Goal: Information Seeking & Learning: Learn about a topic

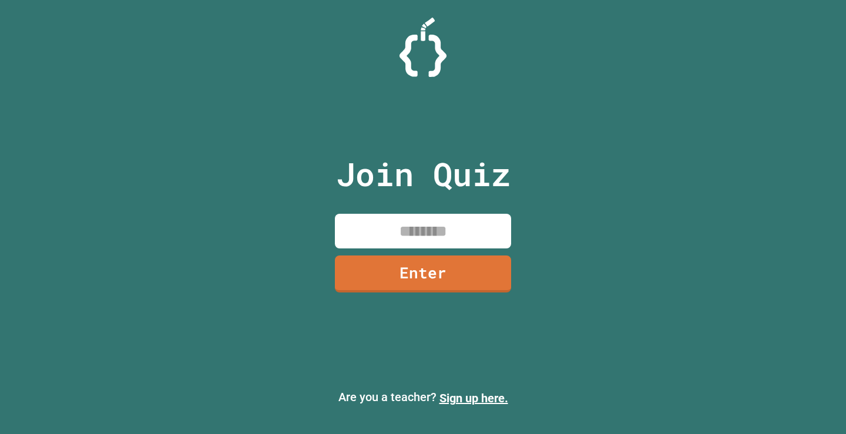
click at [400, 230] on input at bounding box center [423, 231] width 176 height 35
type input "********"
click at [384, 292] on div "Join Quiz ******** Enter" at bounding box center [423, 216] width 198 height 375
click at [384, 272] on link "Enter" at bounding box center [423, 273] width 181 height 39
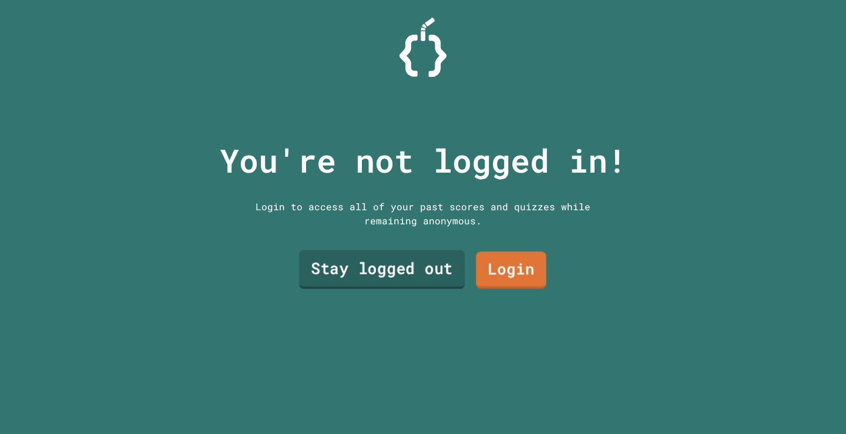
click at [435, 264] on link "Stay logged out" at bounding box center [382, 269] width 166 height 39
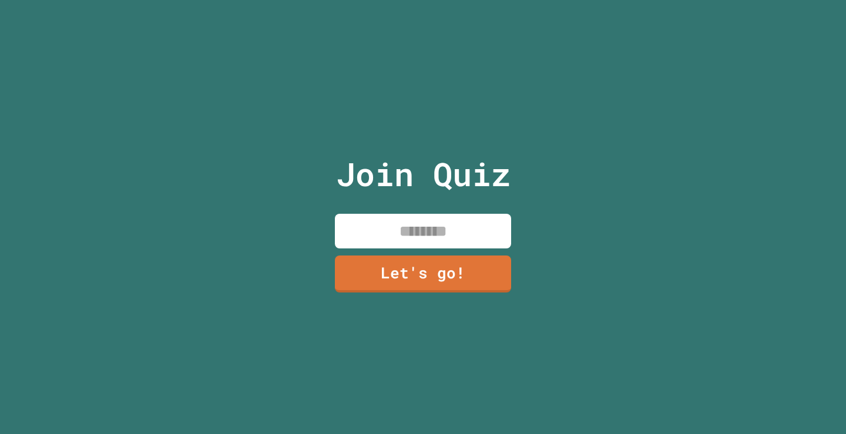
click at [439, 229] on input at bounding box center [423, 231] width 176 height 35
type input "******"
click at [463, 270] on link "Let's go!" at bounding box center [423, 272] width 172 height 39
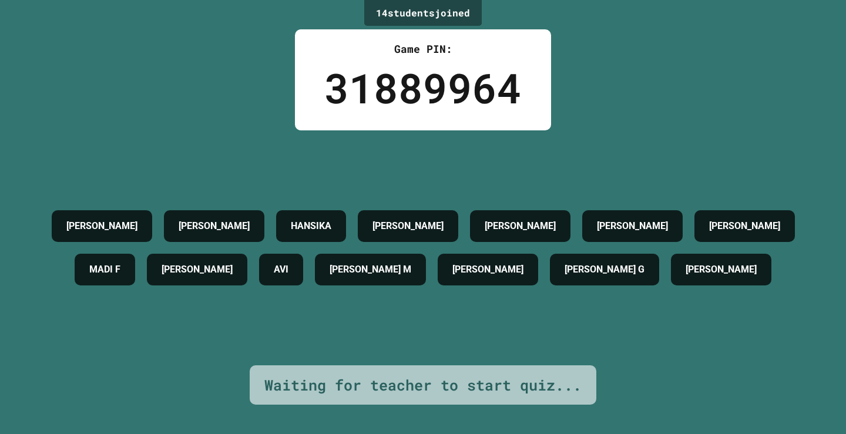
click at [405, 374] on div "Waiting for teacher to start quiz..." at bounding box center [422, 385] width 317 height 22
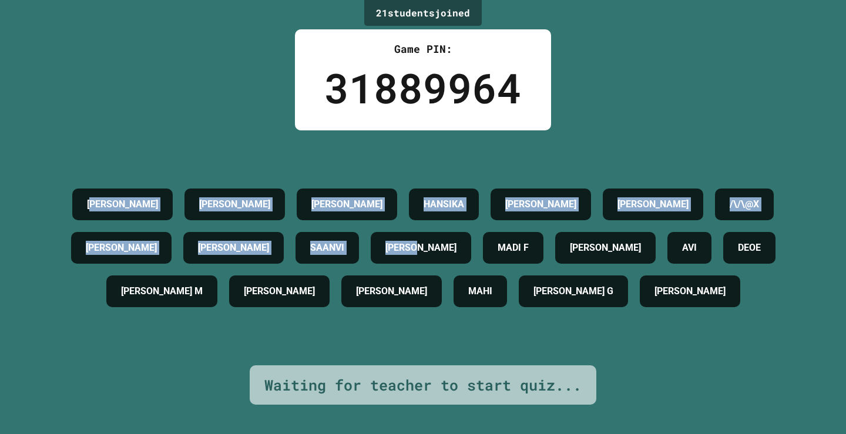
drag, startPoint x: 428, startPoint y: 238, endPoint x: 59, endPoint y: 159, distance: 377.3
click at [61, 183] on div "[PERSON_NAME] [PERSON_NAME] [PERSON_NAME] /\/\@X [PERSON_NAME] [PERSON_NAME] [P…" at bounding box center [422, 248] width 787 height 130
click at [58, 157] on div "[PERSON_NAME] [PERSON_NAME] [PERSON_NAME] /\/\@X [PERSON_NAME] [PERSON_NAME] [P…" at bounding box center [422, 247] width 787 height 235
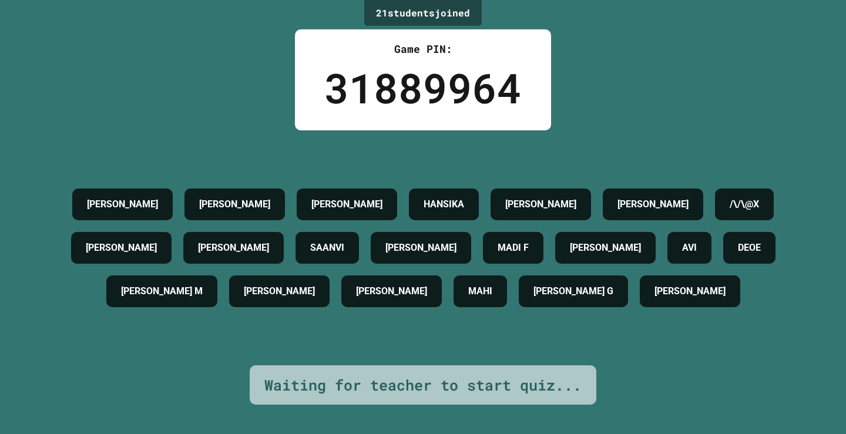
click at [58, 110] on div "21 student s joined Game PIN: 31889964 [PERSON_NAME] [PERSON_NAME] [PERSON_NAME…" at bounding box center [423, 217] width 846 height 434
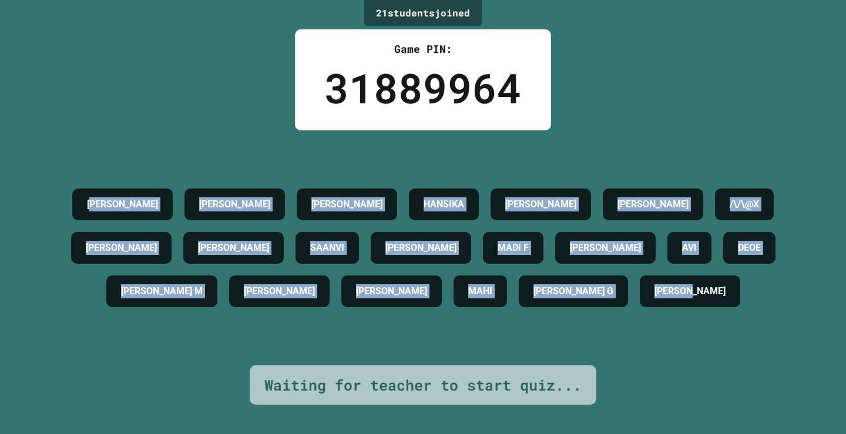
drag, startPoint x: 64, startPoint y: 183, endPoint x: 766, endPoint y: 179, distance: 702.2
click at [846, 344] on div "21 student s joined Game PIN: 31889964 [PERSON_NAME] [PERSON_NAME] [PERSON_NAME…" at bounding box center [423, 217] width 846 height 434
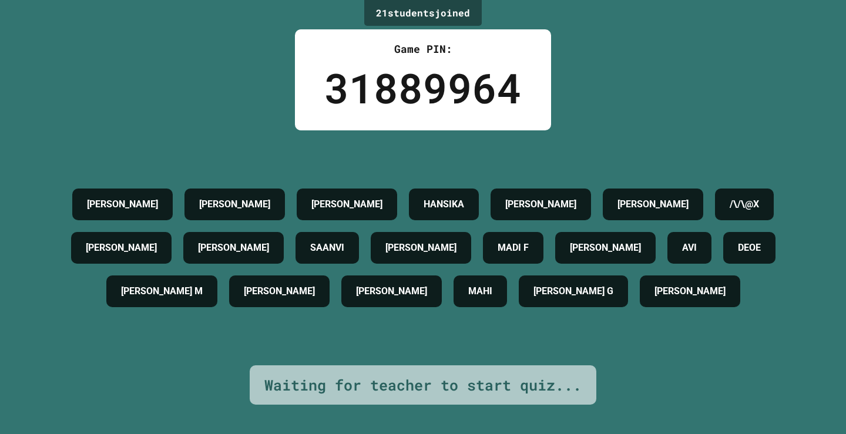
click at [576, 20] on div "21 student s joined Game PIN: 31889964 [PERSON_NAME] [PERSON_NAME] [PERSON_NAME…" at bounding box center [423, 217] width 846 height 434
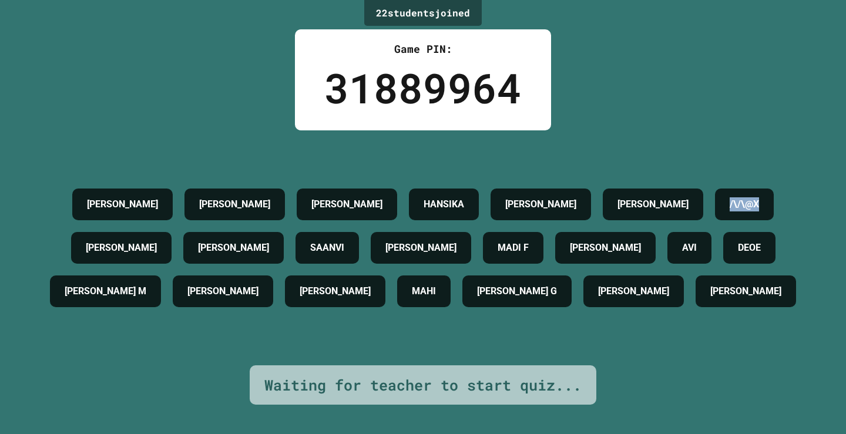
drag, startPoint x: 791, startPoint y: 193, endPoint x: 730, endPoint y: 215, distance: 65.4
click at [730, 215] on div "[PERSON_NAME] [PERSON_NAME] [PERSON_NAME] /\/\@X [PERSON_NAME] [PERSON_NAME] [P…" at bounding box center [422, 248] width 787 height 130
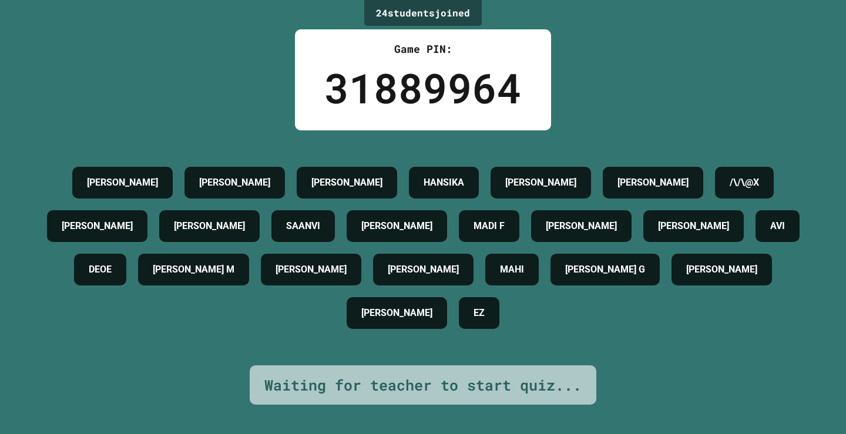
click at [612, 230] on div "[PERSON_NAME] [PERSON_NAME] [PERSON_NAME] /\/\@X [PERSON_NAME] [PERSON_NAME] [P…" at bounding box center [422, 248] width 787 height 174
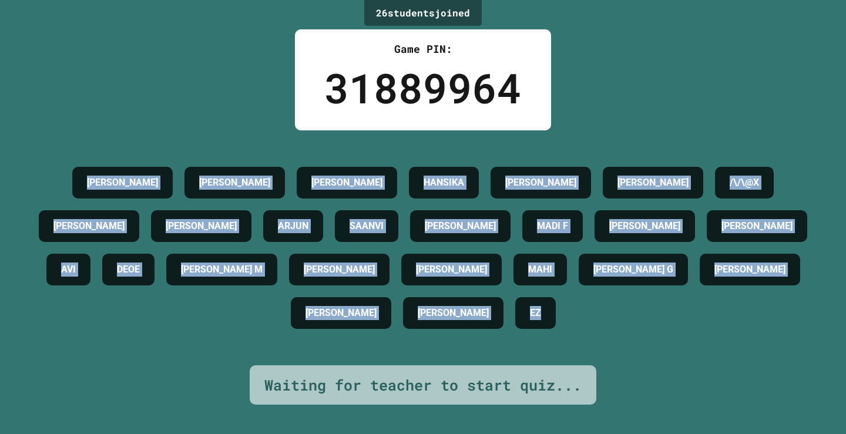
drag, startPoint x: 47, startPoint y: 160, endPoint x: 649, endPoint y: 356, distance: 633.3
click at [649, 356] on div "[PERSON_NAME] [PERSON_NAME] [PERSON_NAME] /\/\@X [PERSON_NAME] [PERSON_NAME] [P…" at bounding box center [422, 247] width 787 height 235
click at [679, 39] on div "26 student s joined Game PIN: 31889964 [PERSON_NAME] [PERSON_NAME] [PERSON_NAME…" at bounding box center [423, 217] width 846 height 434
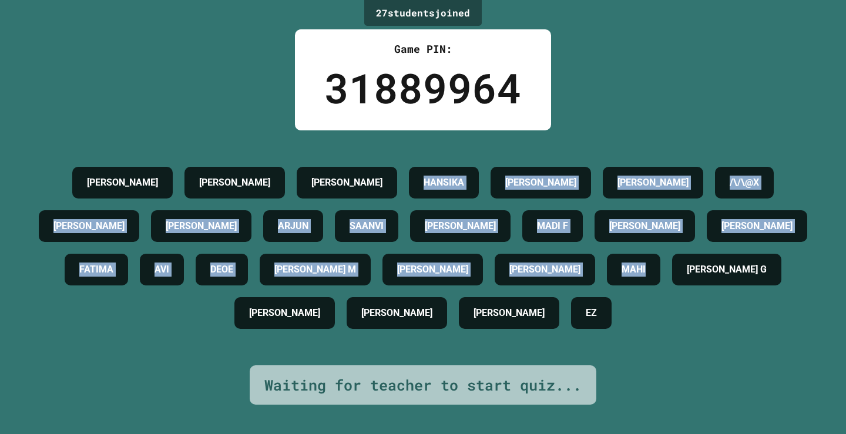
drag, startPoint x: 387, startPoint y: 158, endPoint x: 762, endPoint y: 337, distance: 415.8
click at [762, 335] on div "[PERSON_NAME] [PERSON_NAME] [PERSON_NAME] /\/\@X [PERSON_NAME] [PERSON_NAME] [P…" at bounding box center [422, 248] width 787 height 174
drag, startPoint x: 762, startPoint y: 337, endPoint x: 659, endPoint y: 330, distance: 103.1
click at [761, 335] on div "[PERSON_NAME] [PERSON_NAME] [PERSON_NAME] /\/\@X [PERSON_NAME] [PERSON_NAME] [P…" at bounding box center [422, 248] width 787 height 174
click at [293, 219] on h4 "ARJUN" at bounding box center [293, 226] width 31 height 14
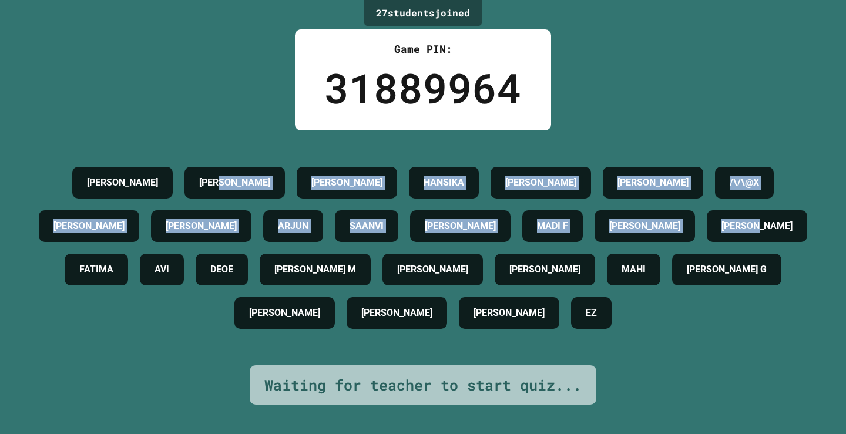
drag, startPoint x: 212, startPoint y: 155, endPoint x: 846, endPoint y: 264, distance: 642.8
click at [846, 263] on div "27 student s joined Game PIN: 31889964 [PERSON_NAME] [PERSON_NAME] [PERSON_NAME…" at bounding box center [423, 217] width 846 height 434
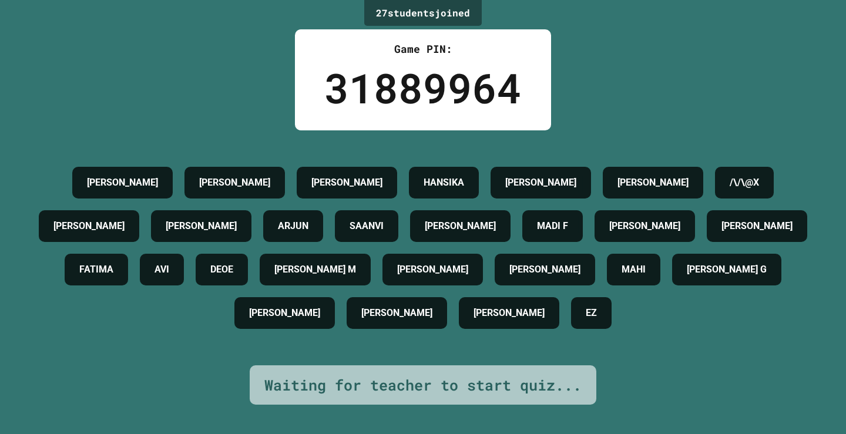
click at [790, 314] on div "[PERSON_NAME] [PERSON_NAME] [PERSON_NAME] /\/\@X [PERSON_NAME] [PERSON_NAME] [P…" at bounding box center [422, 248] width 787 height 174
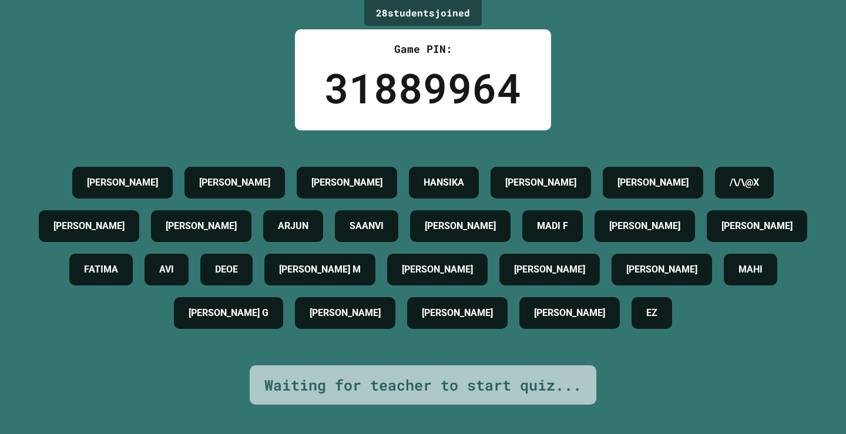
click at [161, 72] on div "28 student s joined Game PIN: 31889964 [PERSON_NAME] [PERSON_NAME] [PERSON_NAME…" at bounding box center [423, 217] width 846 height 434
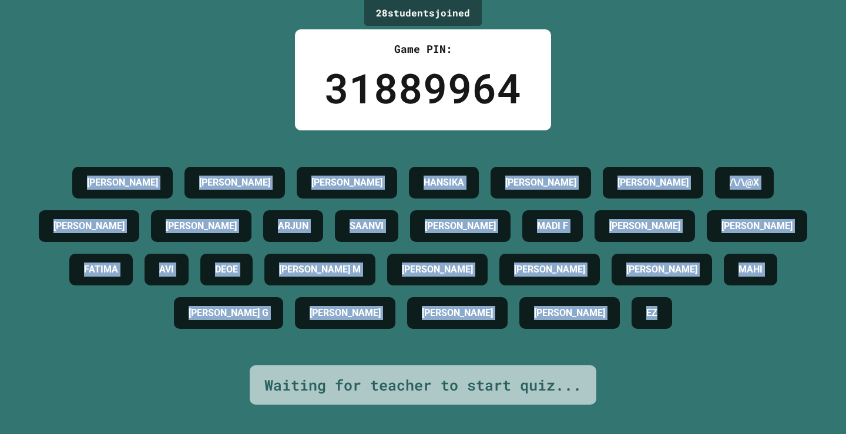
drag, startPoint x: 53, startPoint y: 166, endPoint x: 757, endPoint y: 387, distance: 737.8
click at [757, 387] on div "28 student s joined Game PIN: 31889964 [PERSON_NAME] [PERSON_NAME] [PERSON_NAME…" at bounding box center [423, 217] width 846 height 434
click at [756, 362] on div "28 student s joined Game PIN: 31889964 [PERSON_NAME] [PERSON_NAME] [PERSON_NAME…" at bounding box center [423, 217] width 846 height 434
drag, startPoint x: 42, startPoint y: 157, endPoint x: 743, endPoint y: 352, distance: 727.6
click at [743, 352] on div "[PERSON_NAME] [PERSON_NAME] [PERSON_NAME] /\/\@X [PERSON_NAME] ARJUN SAANVI [PE…" at bounding box center [422, 247] width 787 height 235
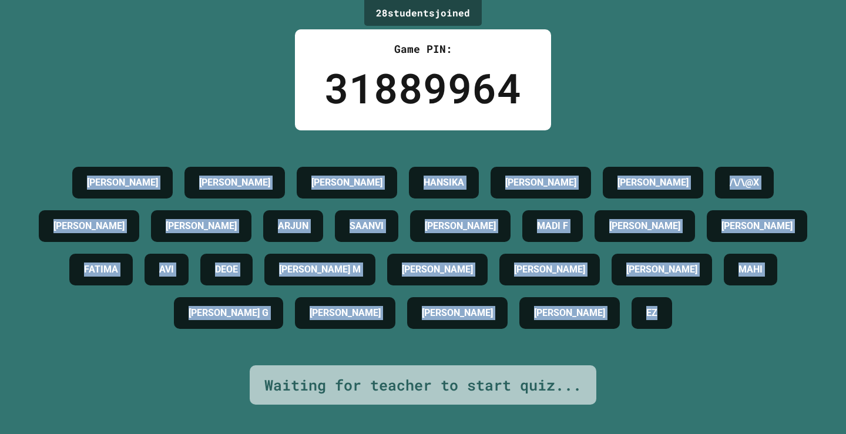
click at [742, 352] on div "[PERSON_NAME] [PERSON_NAME] [PERSON_NAME] /\/\@X [PERSON_NAME] ARJUN SAANVI [PE…" at bounding box center [422, 247] width 787 height 235
drag, startPoint x: 717, startPoint y: 326, endPoint x: 25, endPoint y: 166, distance: 709.8
click at [25, 166] on div "28 student s joined Game PIN: 31889964 [PERSON_NAME] [PERSON_NAME] [PERSON_NAME…" at bounding box center [423, 217] width 846 height 434
click at [94, 127] on div "28 student s joined Game PIN: 31889964 [PERSON_NAME] [PERSON_NAME] [PERSON_NAME…" at bounding box center [423, 217] width 846 height 434
drag, startPoint x: 49, startPoint y: 165, endPoint x: 740, endPoint y: 319, distance: 707.5
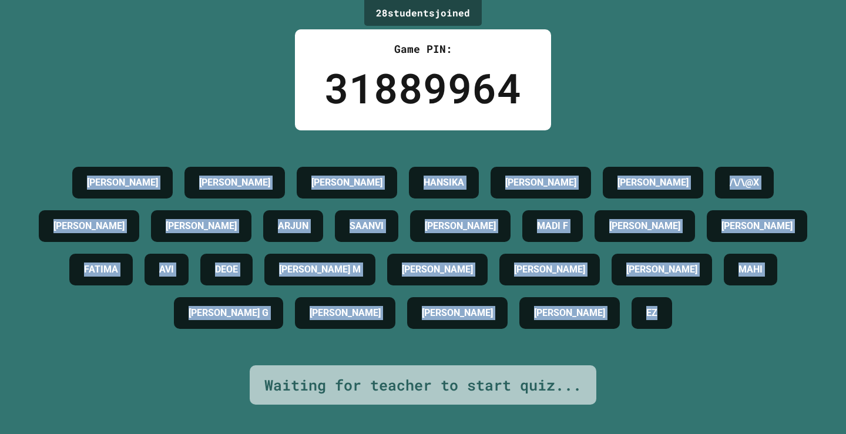
click at [740, 319] on div "[PERSON_NAME] [PERSON_NAME] [PERSON_NAME] /\/\@X [PERSON_NAME] ARJUN SAANVI [PE…" at bounding box center [422, 248] width 787 height 174
drag, startPoint x: 739, startPoint y: 320, endPoint x: 0, endPoint y: 128, distance: 763.2
click at [0, 128] on div "28 student s joined Game PIN: 31889964 [PERSON_NAME] [PERSON_NAME] [PERSON_NAME…" at bounding box center [423, 217] width 846 height 434
click at [75, 109] on div "28 student s joined Game PIN: 31889964 [PERSON_NAME] [PERSON_NAME] [PERSON_NAME…" at bounding box center [423, 217] width 846 height 434
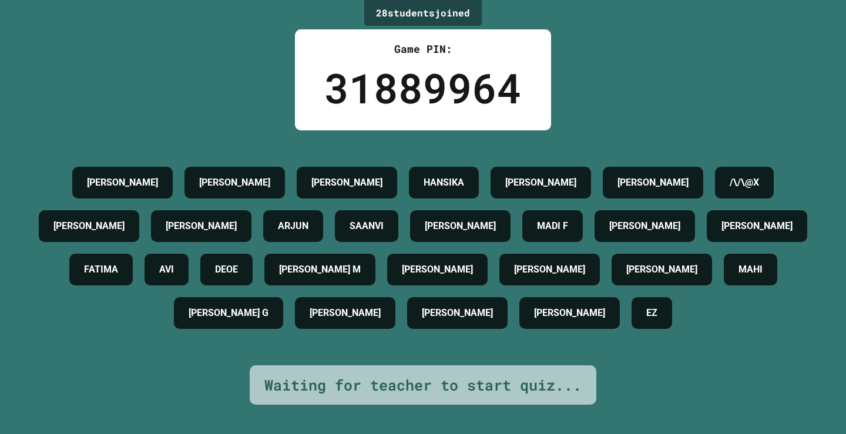
click at [780, 379] on div "28 student s joined Game PIN: 31889964 [PERSON_NAME] [PERSON_NAME] [PERSON_NAME…" at bounding box center [423, 217] width 846 height 434
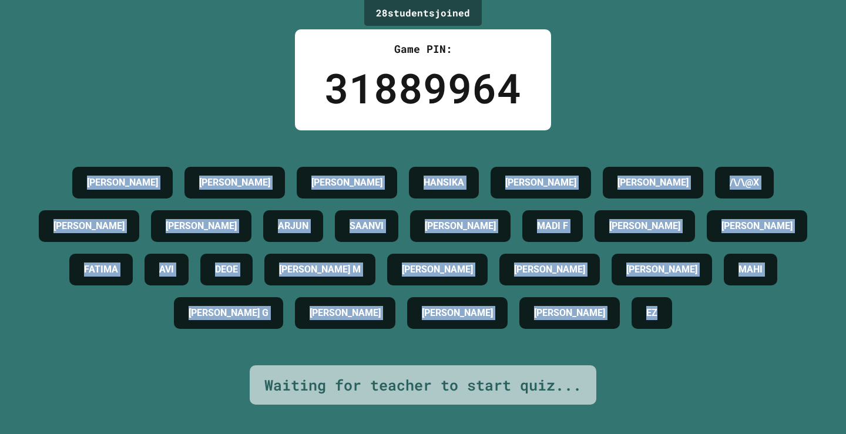
drag, startPoint x: 49, startPoint y: 158, endPoint x: 718, endPoint y: 332, distance: 690.9
click at [718, 332] on div "[PERSON_NAME] [PERSON_NAME] [PERSON_NAME] /\/\@X [PERSON_NAME] ARJUN SAANVI [PE…" at bounding box center [422, 248] width 787 height 174
click at [708, 373] on div "28 student s joined Game PIN: 31889964 [PERSON_NAME] [PERSON_NAME] [PERSON_NAME…" at bounding box center [423, 217] width 846 height 434
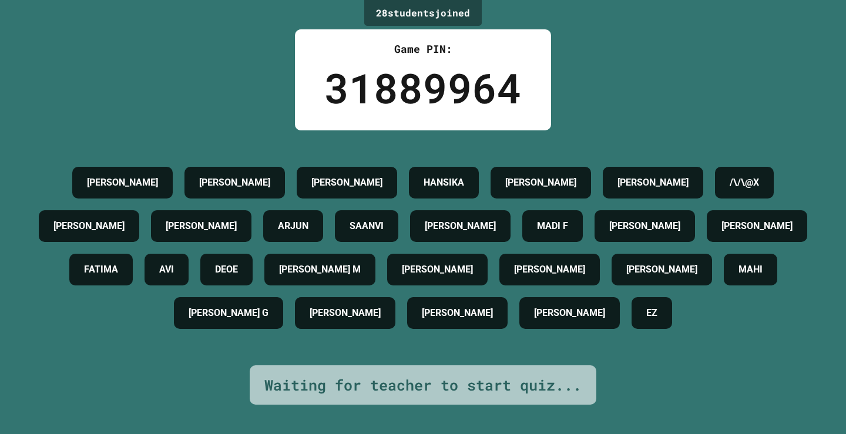
drag, startPoint x: 462, startPoint y: 365, endPoint x: 452, endPoint y: 378, distance: 16.3
click at [462, 374] on div "Waiting for teacher to start quiz..." at bounding box center [422, 385] width 317 height 22
click at [452, 378] on div "Waiting for teacher to start quiz..." at bounding box center [422, 385] width 317 height 22
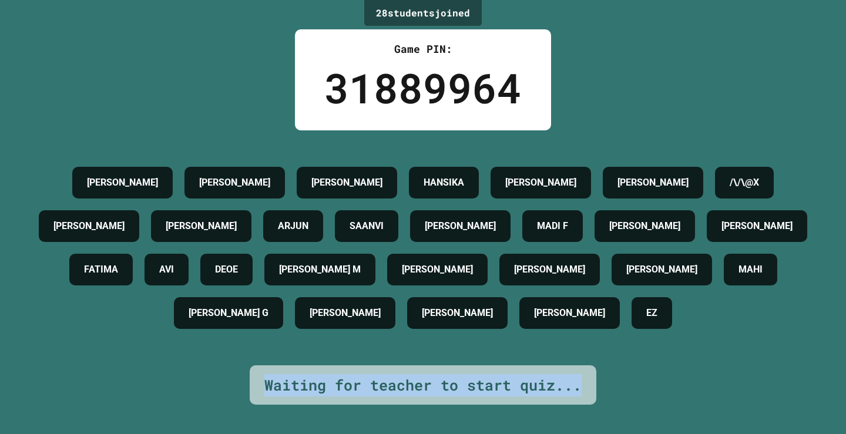
click at [452, 378] on div "Waiting for teacher to start quiz..." at bounding box center [422, 385] width 317 height 22
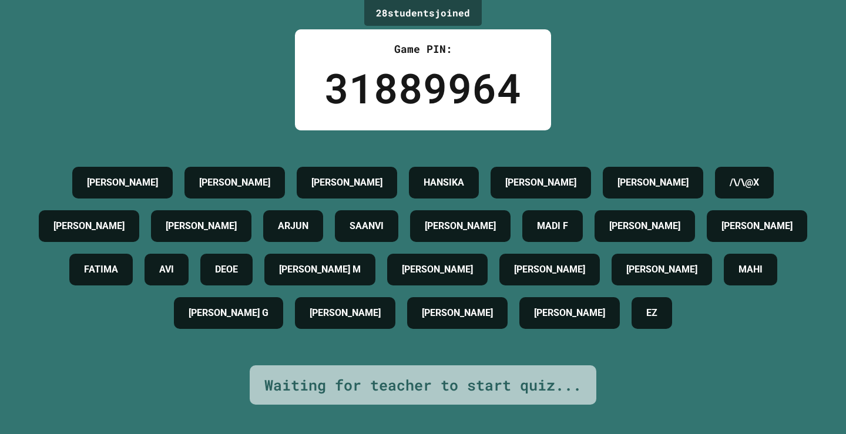
click at [769, 396] on div "28 student s joined Game PIN: 31889964 [PERSON_NAME] [PERSON_NAME] [PERSON_NAME…" at bounding box center [423, 217] width 846 height 434
click at [471, 374] on div "Waiting for teacher to start quiz..." at bounding box center [422, 385] width 317 height 22
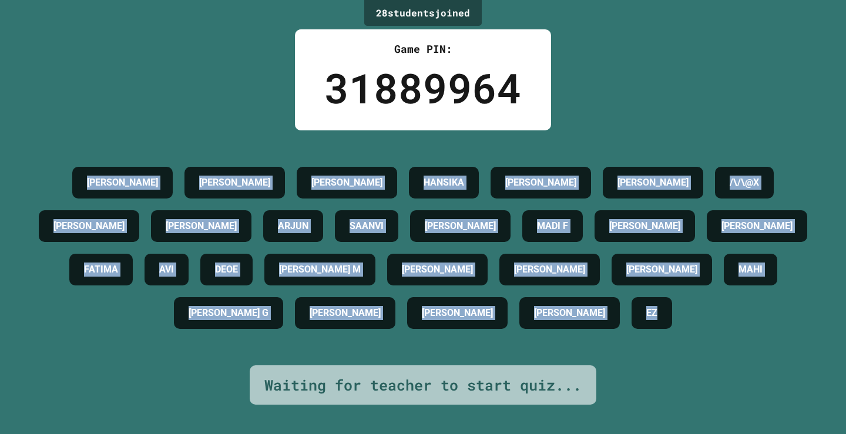
drag, startPoint x: 710, startPoint y: 321, endPoint x: 38, endPoint y: 156, distance: 692.7
click at [38, 161] on div "[PERSON_NAME] [PERSON_NAME] [PERSON_NAME] /\/\@X [PERSON_NAME] ARJUN SAANVI [PE…" at bounding box center [422, 248] width 787 height 174
click at [100, 112] on div "28 student s joined Game PIN: 31889964 [PERSON_NAME] [PERSON_NAME] [PERSON_NAME…" at bounding box center [423, 217] width 846 height 434
drag, startPoint x: 50, startPoint y: 162, endPoint x: 722, endPoint y: 325, distance: 691.8
click at [722, 325] on div "[PERSON_NAME] [PERSON_NAME] [PERSON_NAME] /\/\@X [PERSON_NAME] ARJUN SAANVI [PE…" at bounding box center [422, 248] width 787 height 174
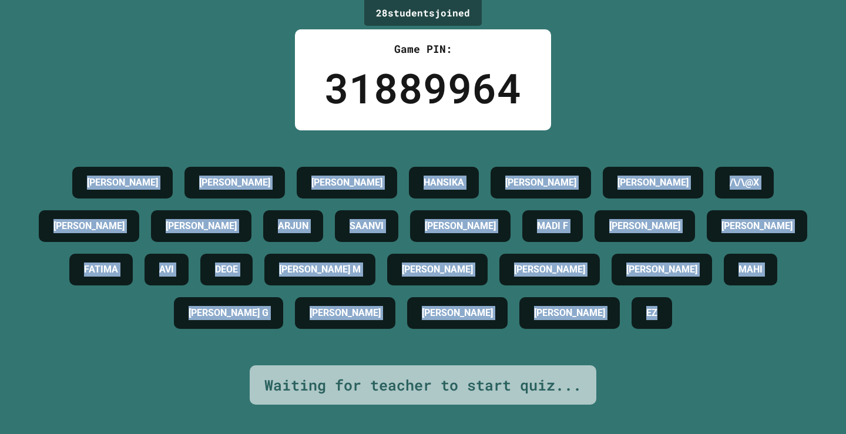
click at [766, 326] on div "[PERSON_NAME] [PERSON_NAME] [PERSON_NAME] /\/\@X [PERSON_NAME] ARJUN SAANVI [PE…" at bounding box center [422, 248] width 787 height 174
drag, startPoint x: 708, startPoint y: 326, endPoint x: 8, endPoint y: 145, distance: 723.0
click at [8, 145] on div "28 student s joined Game PIN: 31889964 [PERSON_NAME] [PERSON_NAME] [PERSON_NAME…" at bounding box center [423, 217] width 846 height 434
click at [91, 104] on div "28 student s joined Game PIN: 31889964 [PERSON_NAME] [PERSON_NAME] [PERSON_NAME…" at bounding box center [423, 217] width 846 height 434
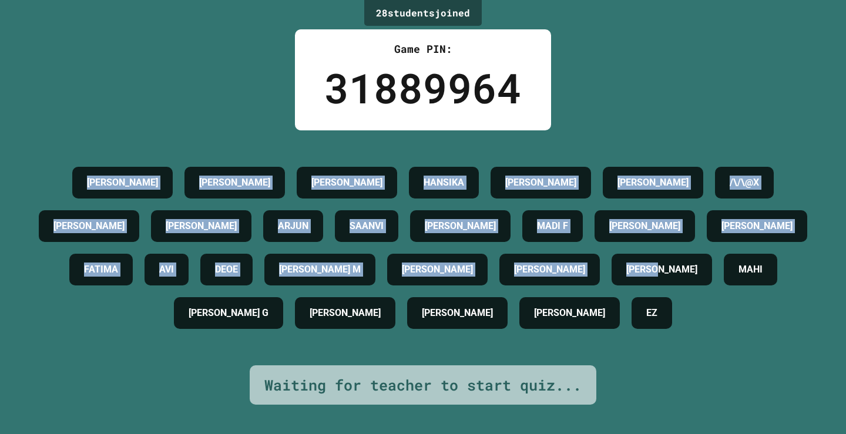
drag, startPoint x: 53, startPoint y: 159, endPoint x: 804, endPoint y: 347, distance: 774.5
click at [804, 335] on div "[PERSON_NAME] [PERSON_NAME] [PERSON_NAME] /\/\@X [PERSON_NAME] ARJUN SAANVI [PE…" at bounding box center [422, 248] width 787 height 174
click at [809, 333] on div "28 student s joined Game PIN: 31889964 [PERSON_NAME] [PERSON_NAME] [PERSON_NAME…" at bounding box center [423, 217] width 846 height 434
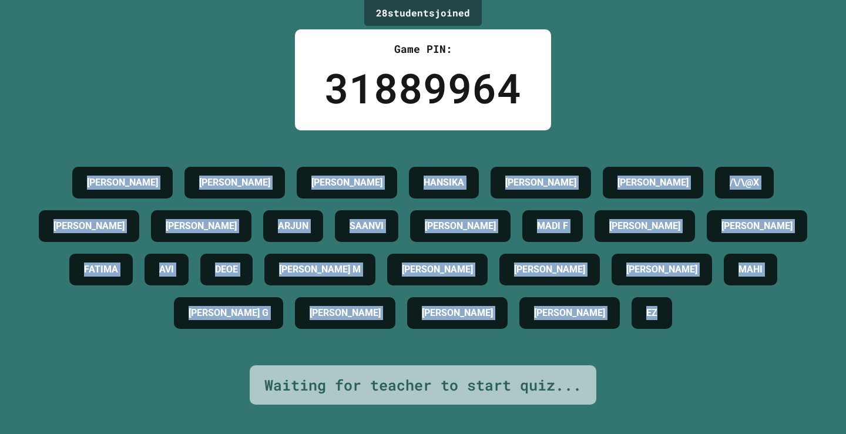
drag, startPoint x: 711, startPoint y: 330, endPoint x: 48, endPoint y: 170, distance: 682.4
click at [48, 170] on div "[PERSON_NAME] [PERSON_NAME] [PERSON_NAME] /\/\@X [PERSON_NAME] ARJUN SAANVI [PE…" at bounding box center [422, 248] width 787 height 174
click at [74, 106] on div "28 student s joined Game PIN: 31889964 [PERSON_NAME] [PERSON_NAME] [PERSON_NAME…" at bounding box center [423, 217] width 846 height 434
drag, startPoint x: 49, startPoint y: 163, endPoint x: 739, endPoint y: 320, distance: 707.6
click at [739, 320] on div "[PERSON_NAME] [PERSON_NAME] [PERSON_NAME] /\/\@X [PERSON_NAME] ARJUN SAANVI [PE…" at bounding box center [422, 248] width 787 height 174
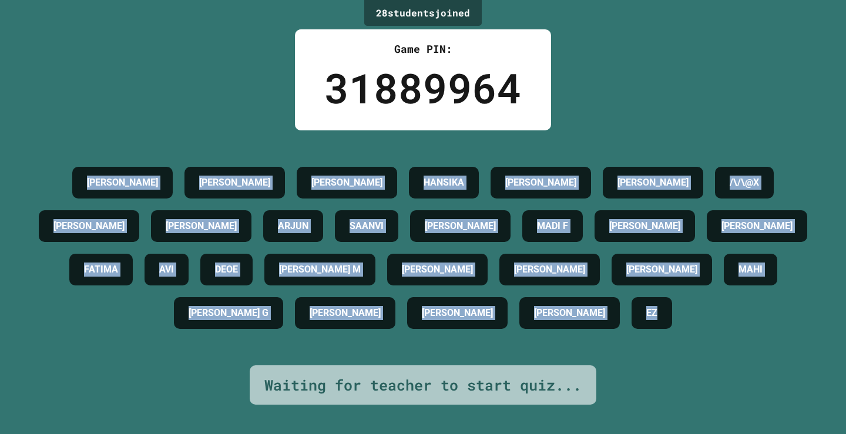
click at [769, 317] on div "[PERSON_NAME] [PERSON_NAME] [PERSON_NAME] /\/\@X [PERSON_NAME] ARJUN SAANVI [PE…" at bounding box center [422, 248] width 787 height 174
drag, startPoint x: 709, startPoint y: 323, endPoint x: 0, endPoint y: 159, distance: 728.0
click at [0, 159] on div "28 student s joined Game PIN: 31889964 [PERSON_NAME] [PERSON_NAME] [PERSON_NAME…" at bounding box center [423, 217] width 846 height 434
click at [72, 95] on div "28 student s joined Game PIN: 31889964 [PERSON_NAME] [PERSON_NAME] [PERSON_NAME…" at bounding box center [423, 217] width 846 height 434
drag, startPoint x: 48, startPoint y: 149, endPoint x: 777, endPoint y: 318, distance: 748.0
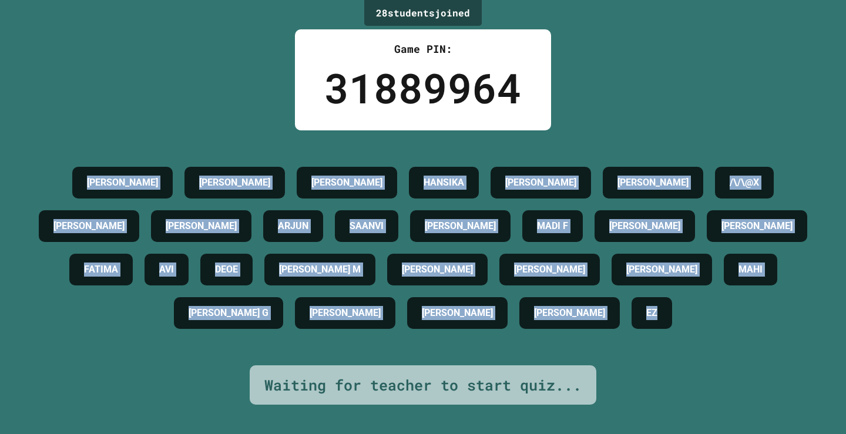
click at [735, 318] on div "[PERSON_NAME] [PERSON_NAME] [PERSON_NAME] /\/\@X [PERSON_NAME] ARJUN SAANVI [PE…" at bounding box center [422, 248] width 787 height 174
click at [777, 318] on div "[PERSON_NAME] [PERSON_NAME] [PERSON_NAME] /\/\@X [PERSON_NAME] ARJUN SAANVI [PE…" at bounding box center [422, 248] width 787 height 174
click at [736, 319] on div "[PERSON_NAME] [PERSON_NAME] [PERSON_NAME] /\/\@X [PERSON_NAME] ARJUN SAANVI [PE…" at bounding box center [422, 248] width 787 height 174
drag, startPoint x: 717, startPoint y: 330, endPoint x: 7, endPoint y: 157, distance: 731.1
click at [7, 157] on div "28 student s joined Game PIN: 31889964 [PERSON_NAME] [PERSON_NAME] [PERSON_NAME…" at bounding box center [423, 217] width 846 height 434
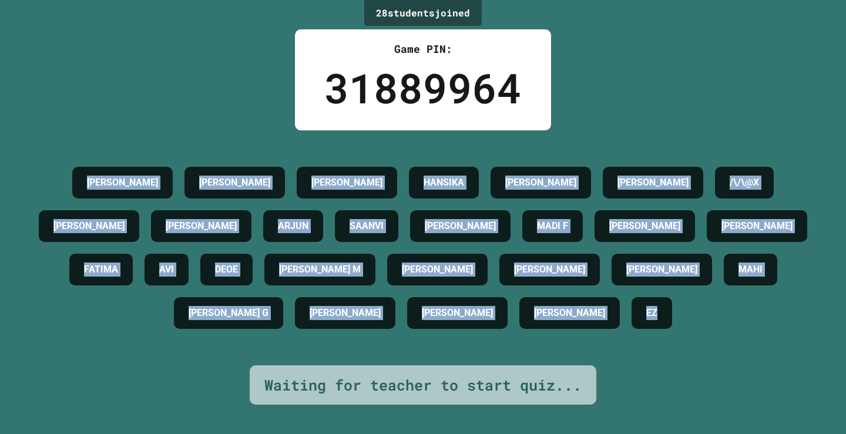
click at [173, 113] on div "28 student s joined Game PIN: 31889964 [PERSON_NAME] [PERSON_NAME] [PERSON_NAME…" at bounding box center [423, 217] width 846 height 434
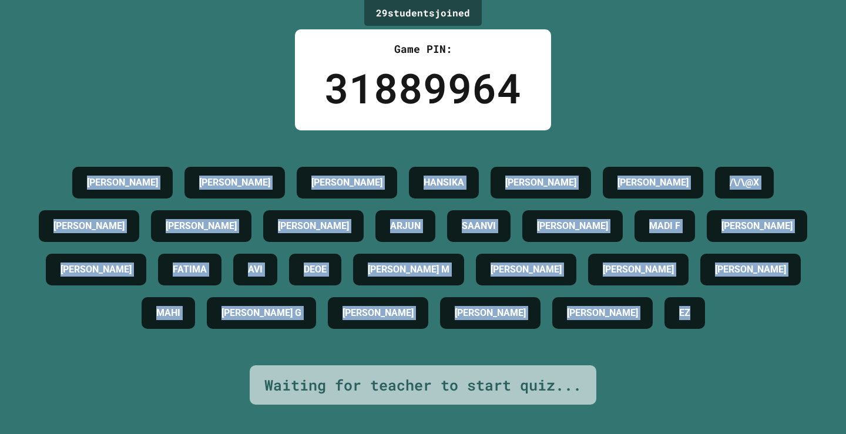
drag, startPoint x: 49, startPoint y: 157, endPoint x: 797, endPoint y: 328, distance: 768.0
click at [797, 328] on div "[PERSON_NAME] [PERSON_NAME] [PERSON_NAME] /\/\@X [PERSON_NAME] [PERSON_NAME] [P…" at bounding box center [422, 248] width 787 height 174
click at [772, 369] on div "29 student s joined Game PIN: 31889964 [PERSON_NAME] [PERSON_NAME] HANSIKA [PER…" at bounding box center [423, 217] width 846 height 434
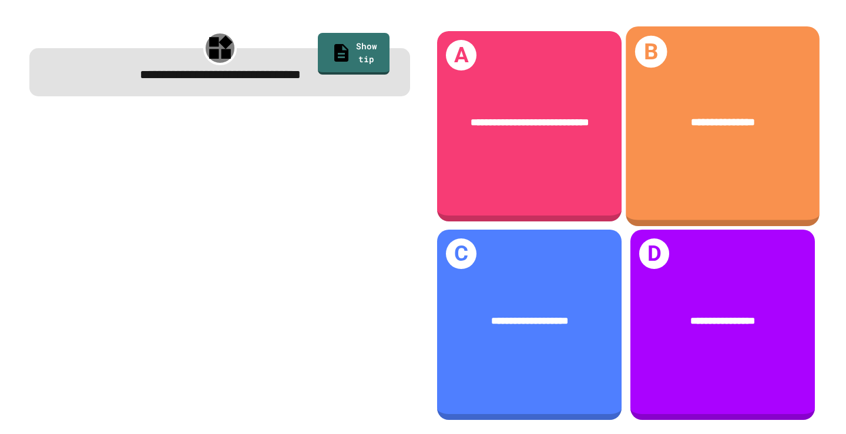
click at [731, 163] on div "**********" at bounding box center [723, 126] width 194 height 200
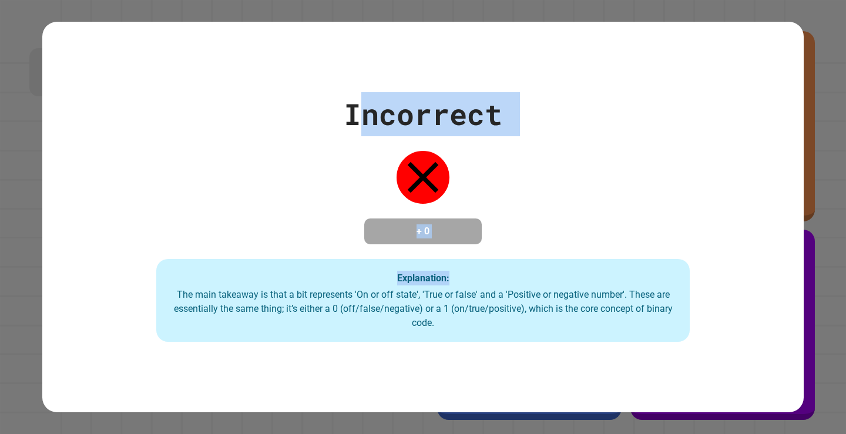
drag, startPoint x: 361, startPoint y: 145, endPoint x: 461, endPoint y: 177, distance: 104.8
click at [569, 208] on div "Incorrect + 0 Explanation: The main takeaway is that a bit represents 'On or of…" at bounding box center [423, 217] width 762 height 250
click at [397, 165] on icon at bounding box center [423, 177] width 53 height 53
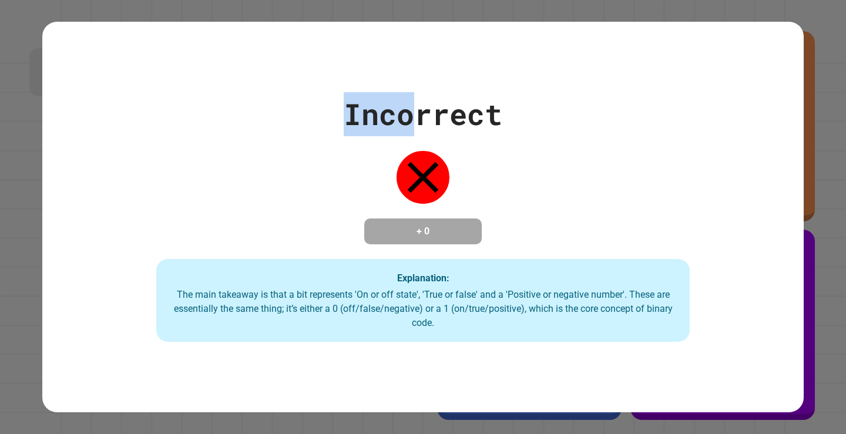
drag, startPoint x: 316, startPoint y: 91, endPoint x: 417, endPoint y: 124, distance: 106.3
click at [417, 124] on div "Incorrect + 0 Explanation: The main takeaway is that a bit represents 'On or of…" at bounding box center [423, 217] width 762 height 250
click at [452, 120] on div "Incorrect" at bounding box center [423, 114] width 159 height 44
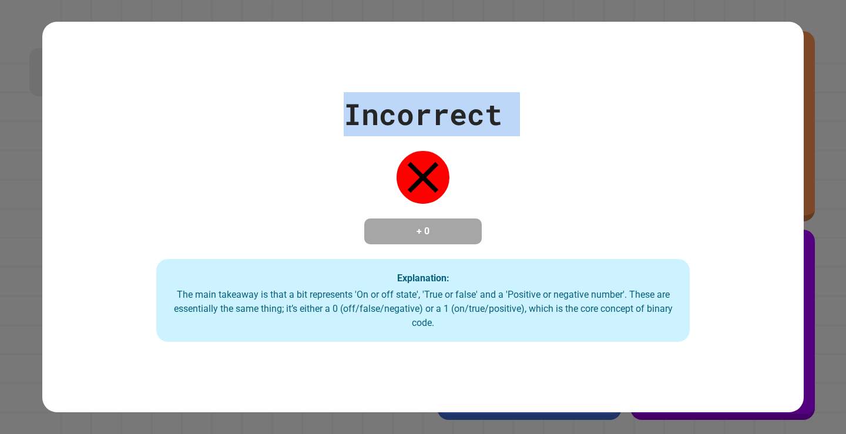
click at [452, 120] on div "Incorrect" at bounding box center [423, 114] width 159 height 44
click at [504, 164] on div "Incorrect + 0 Explanation: The main takeaway is that a bit represents 'On or of…" at bounding box center [423, 217] width 762 height 250
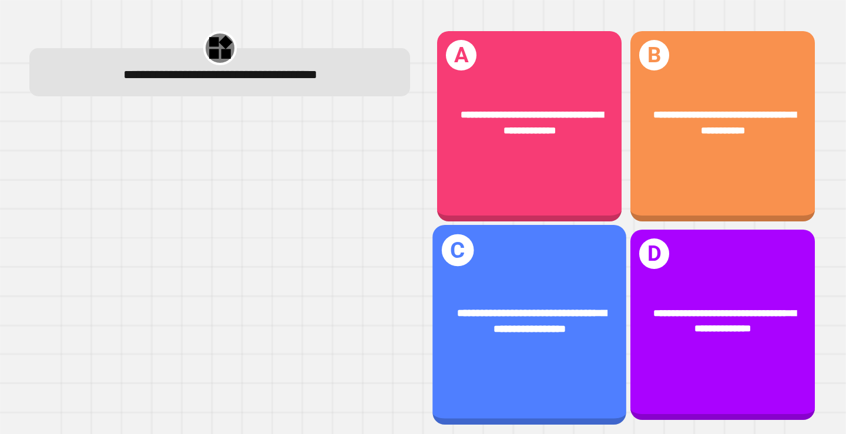
click at [534, 323] on div "**********" at bounding box center [529, 322] width 151 height 32
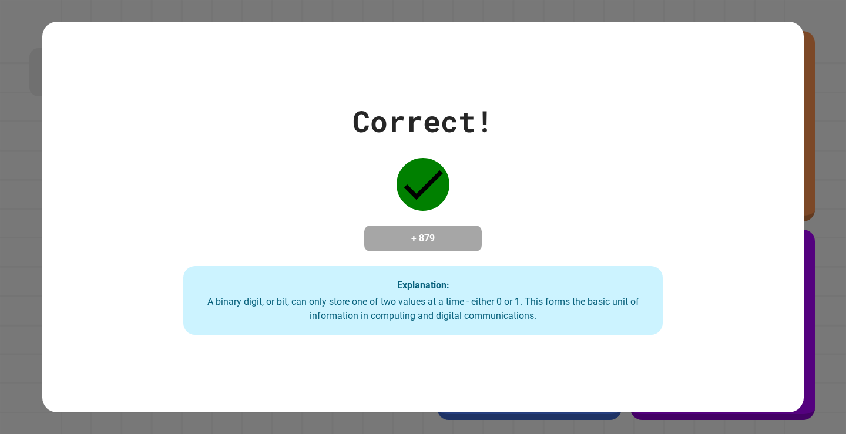
click at [814, 80] on div "Correct! + 879 Explanation: A binary digit, or bit, can only store one of two v…" at bounding box center [423, 217] width 846 height 434
drag, startPoint x: 271, startPoint y: 304, endPoint x: 656, endPoint y: 290, distance: 385.7
click at [656, 290] on div "Explanation: A binary digit, or bit, can only store one of two values at a time…" at bounding box center [422, 300] width 479 height 69
click at [707, 162] on div "Correct! + 879 Explanation: A binary digit, or bit, can only store one of two v…" at bounding box center [423, 217] width 685 height 236
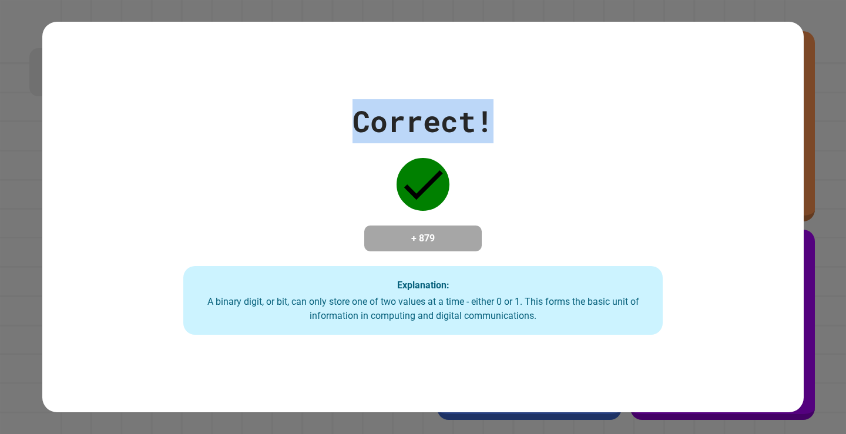
drag, startPoint x: 352, startPoint y: 167, endPoint x: 536, endPoint y: 159, distance: 184.7
click at [536, 159] on div "Correct! + 879 Explanation: A binary digit, or bit, can only store one of two v…" at bounding box center [423, 217] width 685 height 236
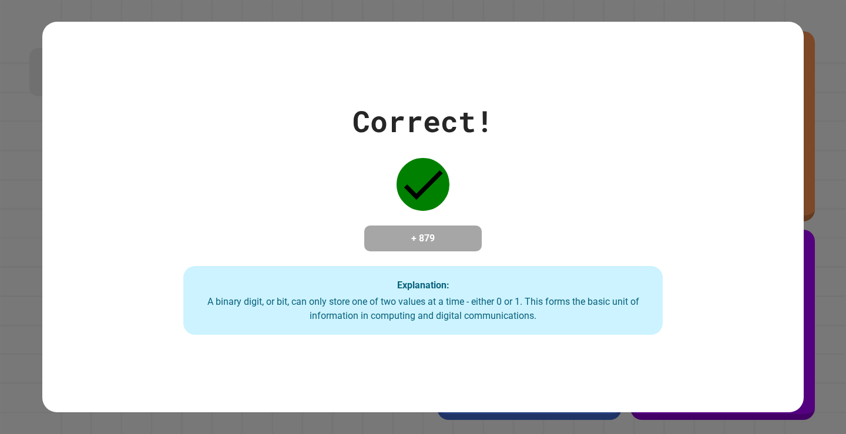
click at [424, 124] on div "Correct!" at bounding box center [423, 121] width 141 height 44
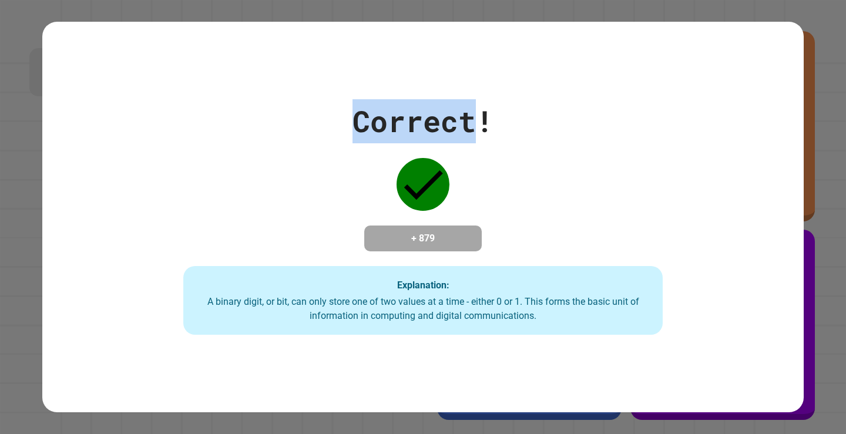
click at [424, 124] on div "Correct!" at bounding box center [423, 121] width 141 height 44
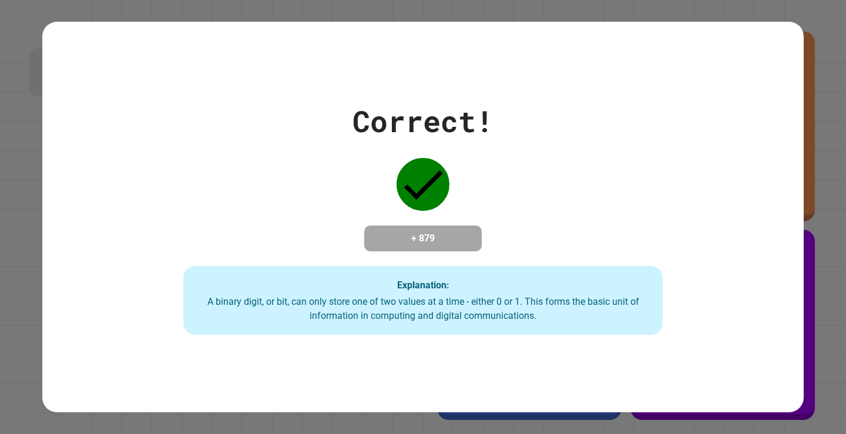
click at [703, 142] on div "Correct! + 879 Explanation: A binary digit, or bit, can only store one of two v…" at bounding box center [423, 217] width 685 height 236
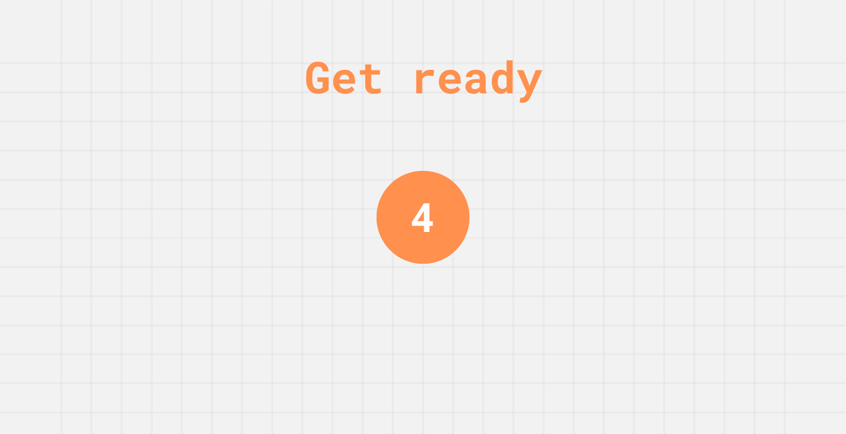
drag, startPoint x: 335, startPoint y: 85, endPoint x: 616, endPoint y: 222, distance: 312.2
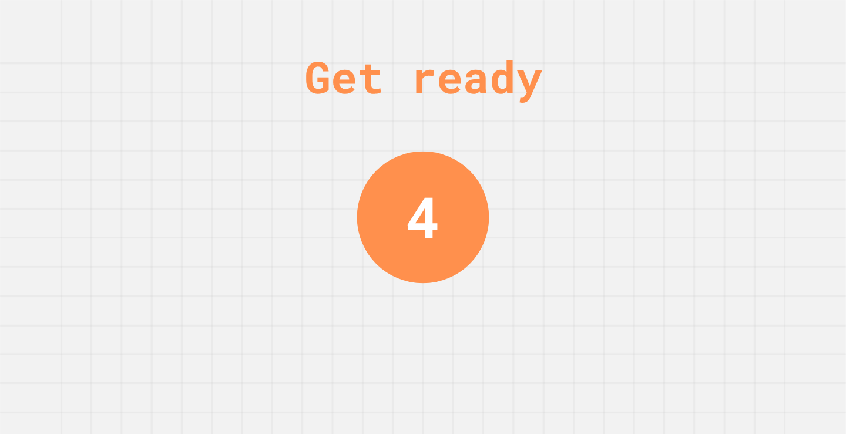
click at [592, 207] on div "Get ready 4" at bounding box center [423, 217] width 846 height 434
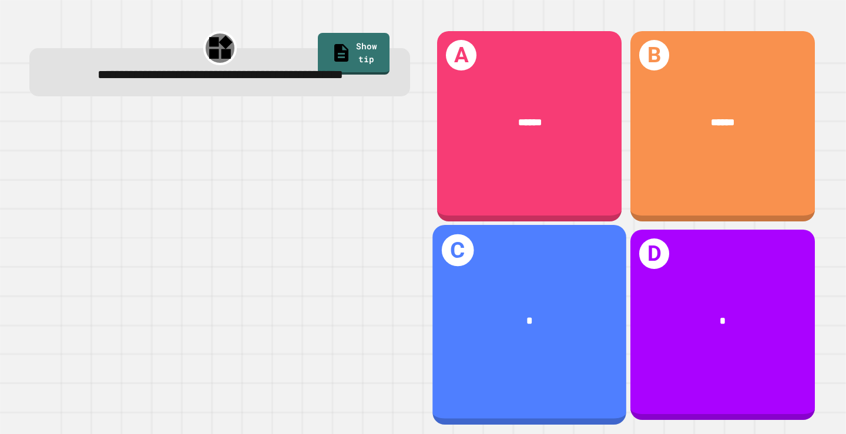
click at [532, 314] on div "*" at bounding box center [529, 322] width 151 height 16
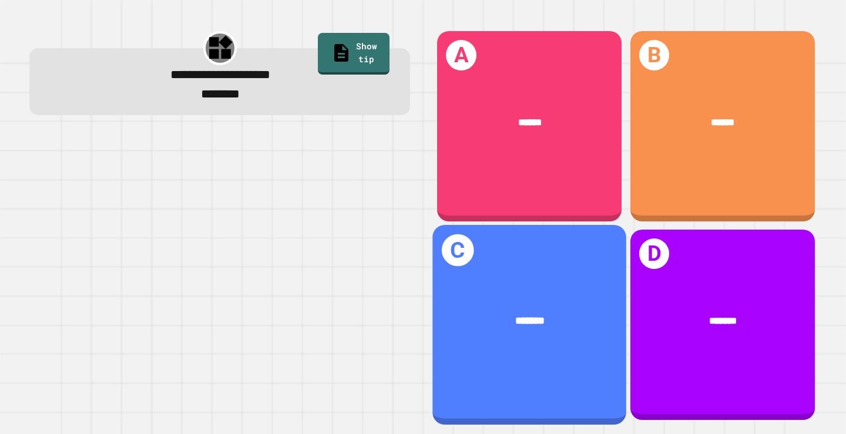
click at [544, 314] on div "*******" at bounding box center [529, 322] width 151 height 16
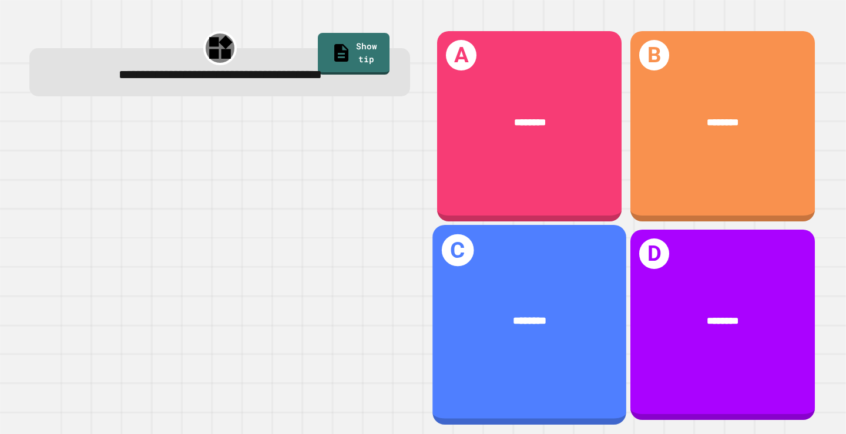
click at [471, 296] on div "********" at bounding box center [530, 322] width 194 height 58
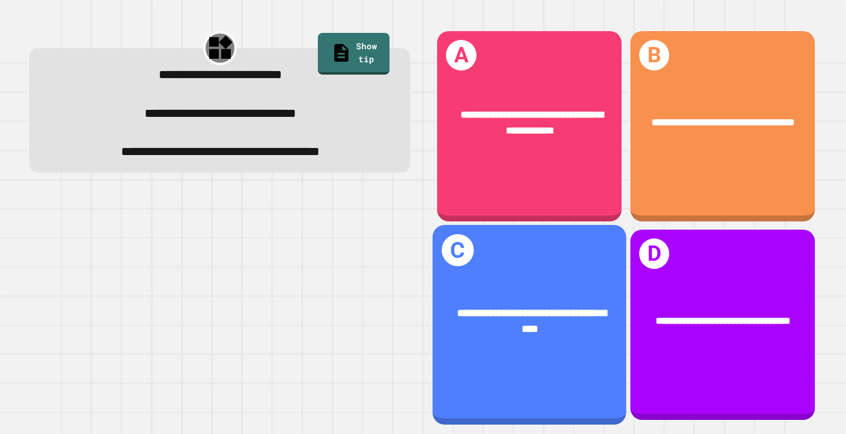
click at [506, 308] on span "**********" at bounding box center [532, 321] width 150 height 27
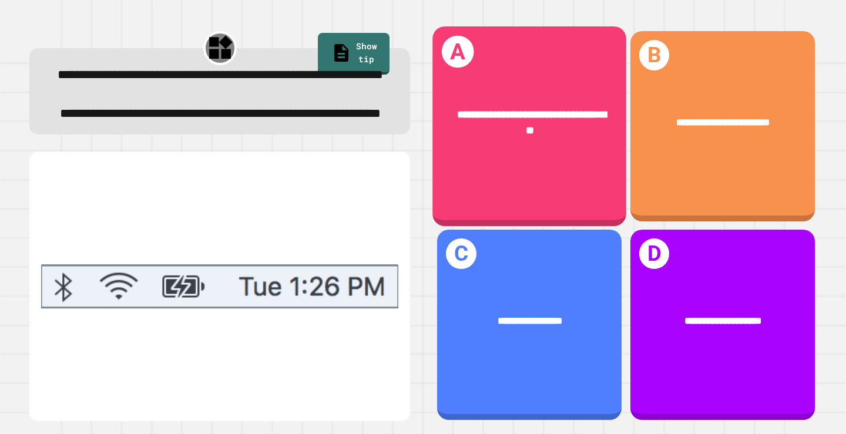
click at [536, 124] on span "**********" at bounding box center [532, 122] width 150 height 27
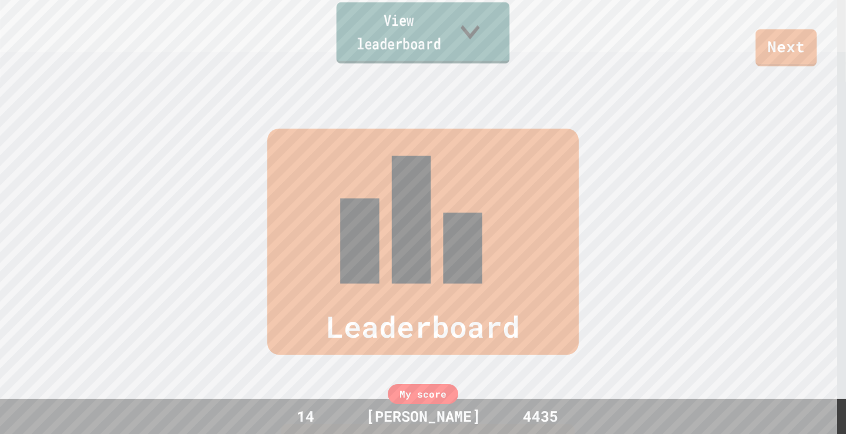
click at [437, 32] on link "View leaderboard" at bounding box center [423, 32] width 173 height 61
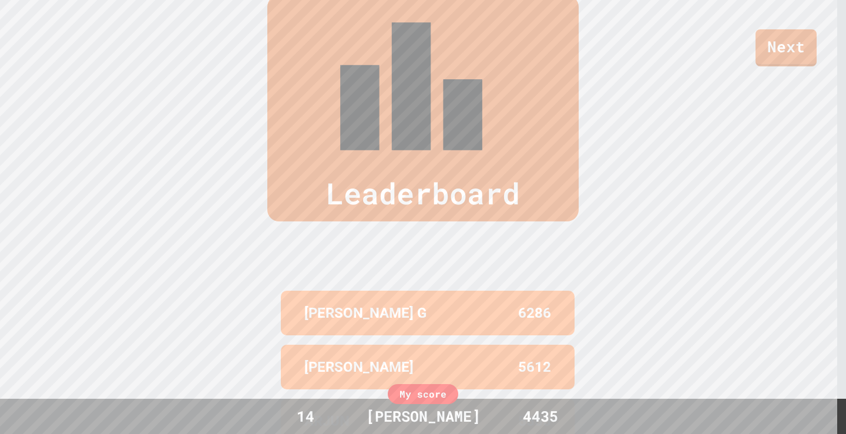
scroll to position [489, 0]
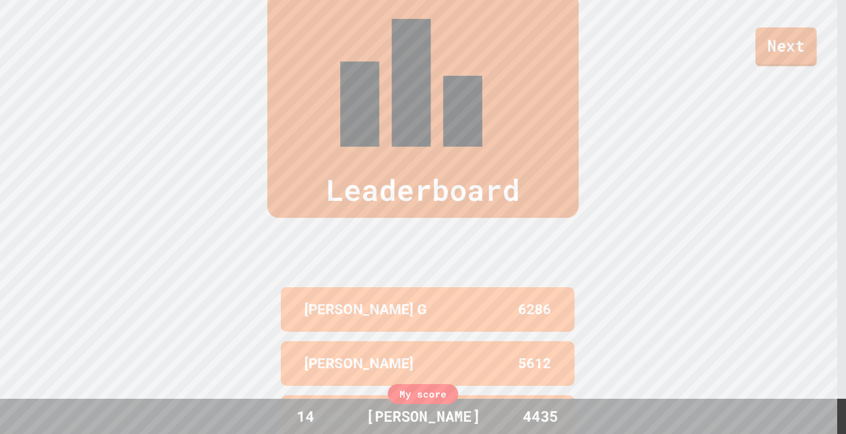
click at [801, 41] on link "Next" at bounding box center [786, 47] width 61 height 39
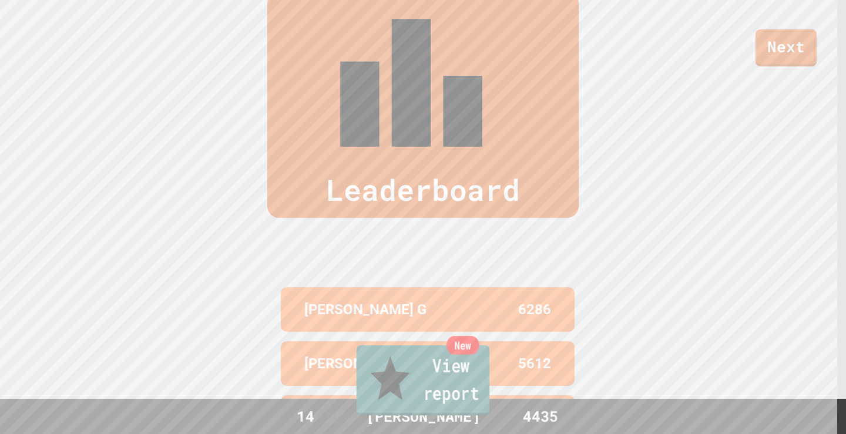
click at [411, 408] on link "New View report" at bounding box center [423, 380] width 133 height 71
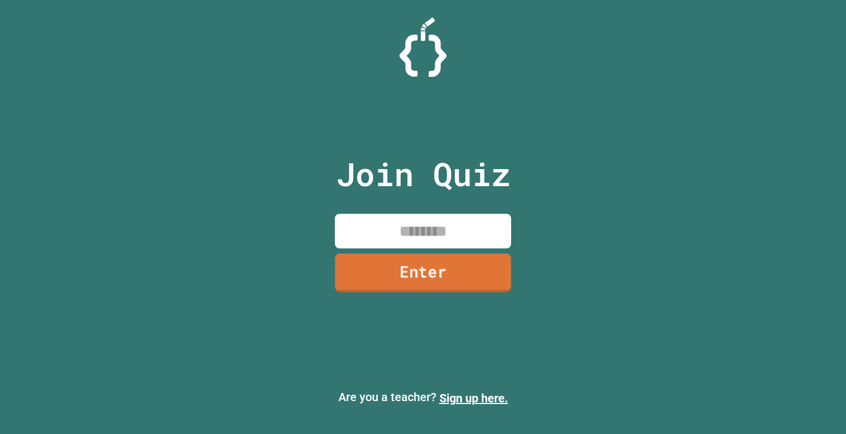
click at [428, 232] on input at bounding box center [423, 231] width 176 height 35
type input "********"
click at [402, 226] on input "********" at bounding box center [423, 231] width 176 height 35
click at [415, 277] on link "Enter" at bounding box center [423, 272] width 176 height 39
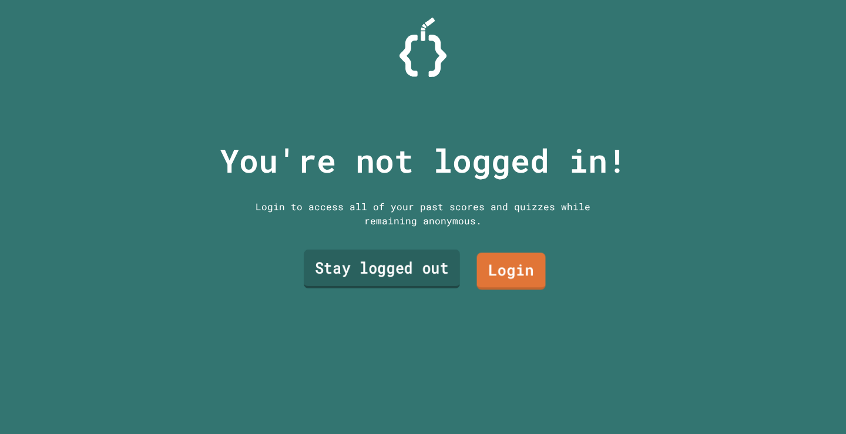
click at [384, 273] on link "Stay logged out" at bounding box center [382, 269] width 156 height 39
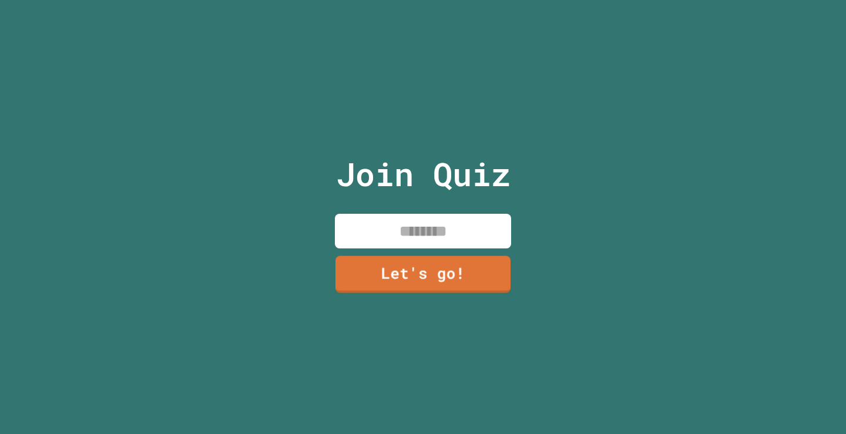
click at [401, 233] on input at bounding box center [423, 231] width 176 height 35
type input "******"
click at [401, 284] on link "Let's go!" at bounding box center [423, 274] width 178 height 38
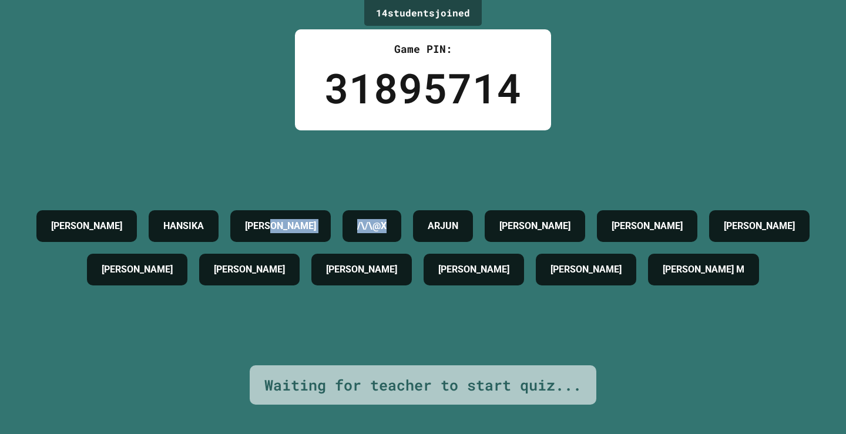
drag, startPoint x: 422, startPoint y: 182, endPoint x: 334, endPoint y: 189, distance: 88.5
click at [334, 204] on div "[PERSON_NAME] HANSIKA [PERSON_NAME] /\/\@X ARJUN [PERSON_NAME] [PERSON_NAME] AI…" at bounding box center [422, 247] width 787 height 87
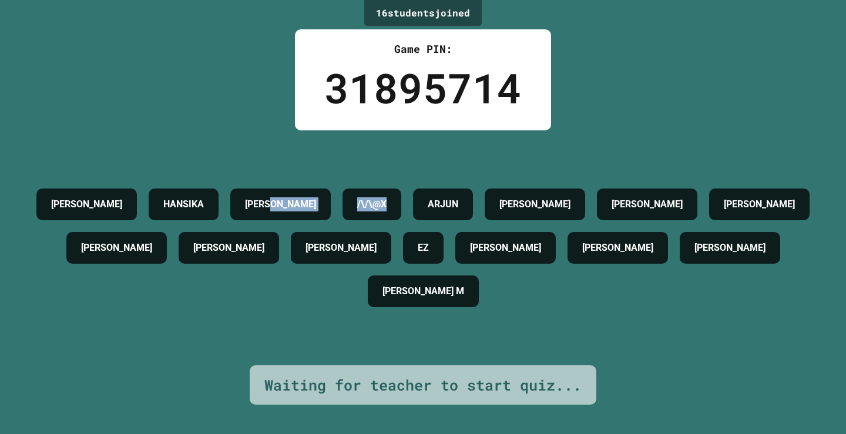
click at [361, 183] on div "[PERSON_NAME] HANSIKA [PERSON_NAME] /\/\@X ARJUN [PERSON_NAME] [PERSON_NAME] AI…" at bounding box center [422, 248] width 787 height 130
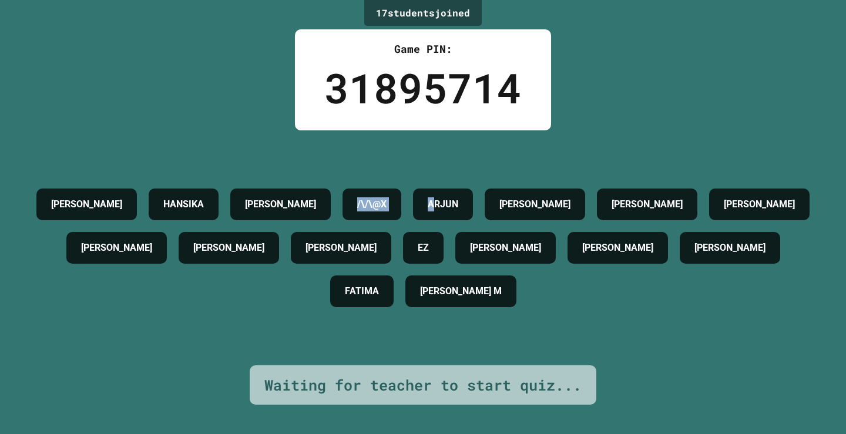
drag, startPoint x: 378, startPoint y: 187, endPoint x: 481, endPoint y: 208, distance: 105.0
click at [481, 208] on div "[PERSON_NAME] HANSIKA [PERSON_NAME] /\/\@X ARJUN [PERSON_NAME] [PERSON_NAME] AI…" at bounding box center [422, 248] width 787 height 130
click at [429, 241] on h4 "EZ" at bounding box center [423, 248] width 11 height 14
drag, startPoint x: 516, startPoint y: 240, endPoint x: 542, endPoint y: 239, distance: 26.5
click at [444, 239] on div "EZ" at bounding box center [423, 248] width 41 height 32
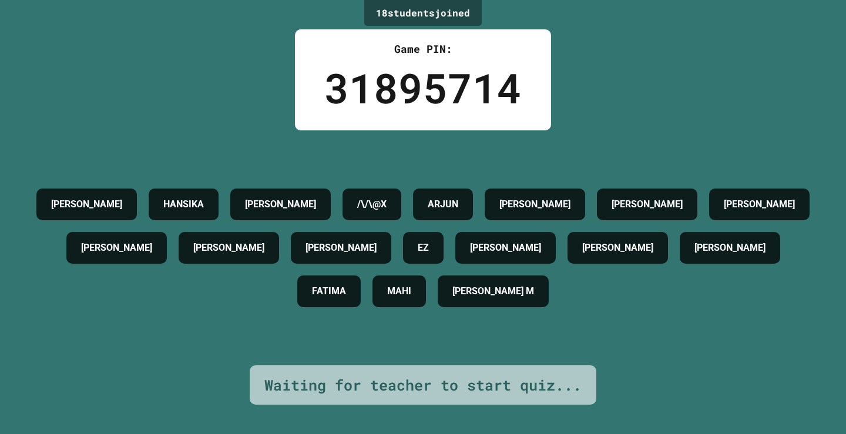
click at [549, 277] on div "[PERSON_NAME] M" at bounding box center [493, 292] width 111 height 32
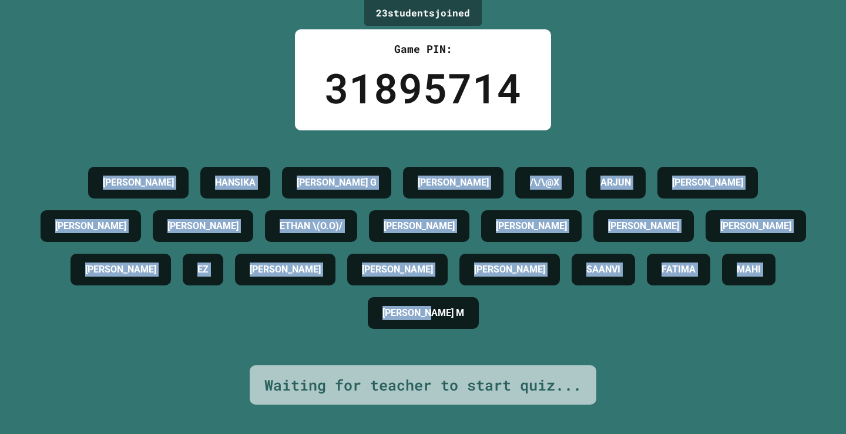
drag, startPoint x: 565, startPoint y: 329, endPoint x: 4, endPoint y: 168, distance: 583.8
click at [4, 168] on div "23 student s joined Game PIN: 31895714 [PERSON_NAME] HANSIKA [PERSON_NAME] G [P…" at bounding box center [423, 217] width 846 height 434
click at [32, 186] on div "[PERSON_NAME] HANSIKA [PERSON_NAME] G [PERSON_NAME] /\/\@X [PERSON_NAME] [PERSO…" at bounding box center [422, 248] width 787 height 174
drag, startPoint x: 59, startPoint y: 160, endPoint x: 623, endPoint y: 326, distance: 587.9
click at [619, 328] on div "[PERSON_NAME] HANSIKA [PERSON_NAME] G [PERSON_NAME] /\/\@X [PERSON_NAME] [PERSO…" at bounding box center [422, 248] width 787 height 174
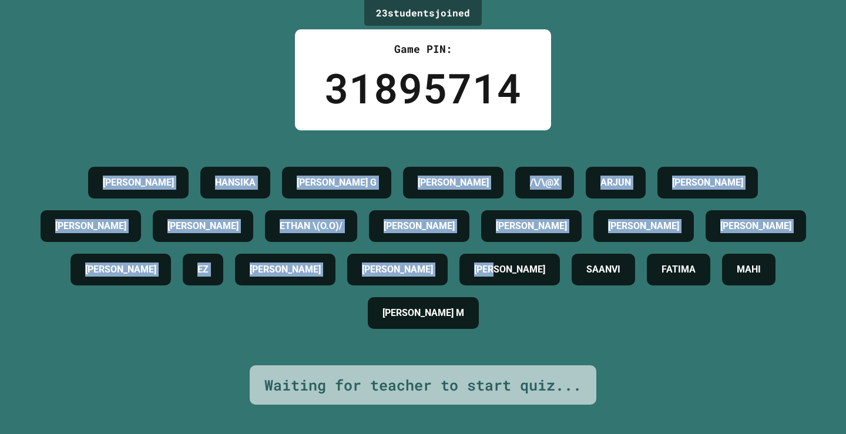
click at [623, 326] on div "[PERSON_NAME] HANSIKA [PERSON_NAME] G [PERSON_NAME] /\/\@X [PERSON_NAME] [PERSO…" at bounding box center [422, 248] width 787 height 174
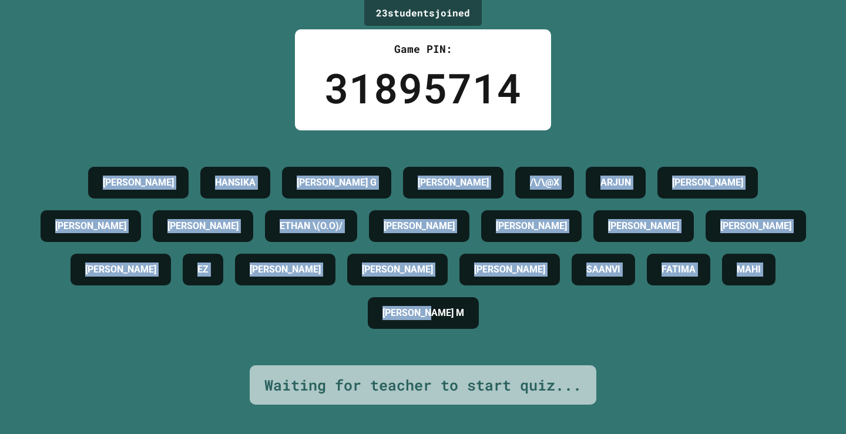
drag, startPoint x: 563, startPoint y: 320, endPoint x: 0, endPoint y: 160, distance: 585.2
click at [0, 160] on div "23 student s joined Game PIN: 31895714 [PERSON_NAME] HANSIKA [PERSON_NAME] G [P…" at bounding box center [423, 217] width 846 height 434
click at [52, 105] on div "23 student s joined Game PIN: 31895714 [PERSON_NAME] HANSIKA [PERSON_NAME] G [P…" at bounding box center [423, 217] width 846 height 434
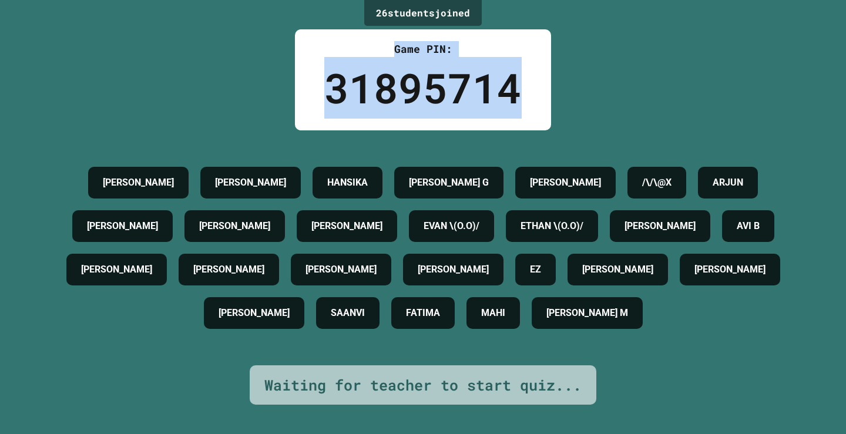
drag, startPoint x: 545, startPoint y: 90, endPoint x: 293, endPoint y: 38, distance: 257.4
click at [295, 38] on div "Game PIN: 31895714" at bounding box center [423, 79] width 256 height 101
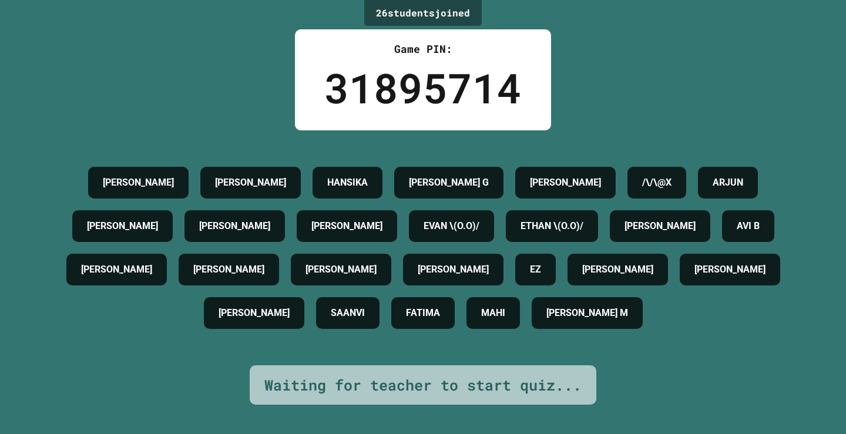
click at [140, 69] on div "26 student s joined Game PIN: 31895714 [PERSON_NAME] [PERSON_NAME] P HANSIKA [P…" at bounding box center [423, 217] width 846 height 434
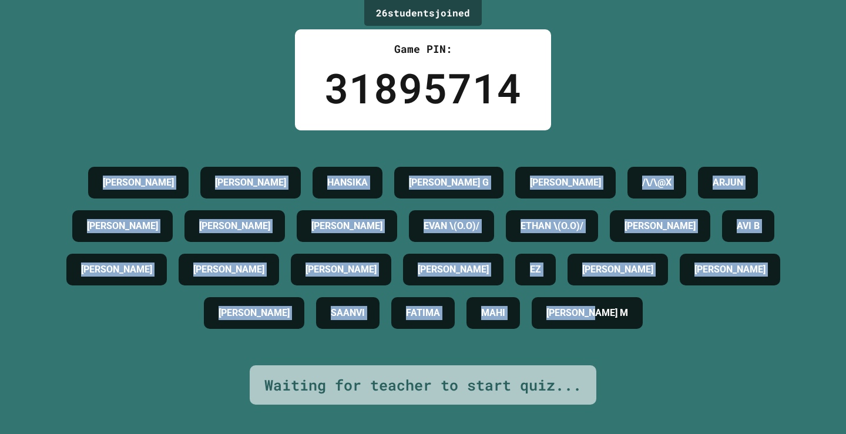
drag, startPoint x: 727, startPoint y: 326, endPoint x: 56, endPoint y: 140, distance: 696.8
click at [56, 161] on div "[PERSON_NAME] [PERSON_NAME] P HANSIKA [PERSON_NAME] G [PERSON_NAME] /\/\@X ARJU…" at bounding box center [422, 248] width 787 height 174
click at [195, 98] on div "26 student s joined Game PIN: 31895714 [PERSON_NAME] [PERSON_NAME] P HANSIKA [P…" at bounding box center [423, 217] width 846 height 434
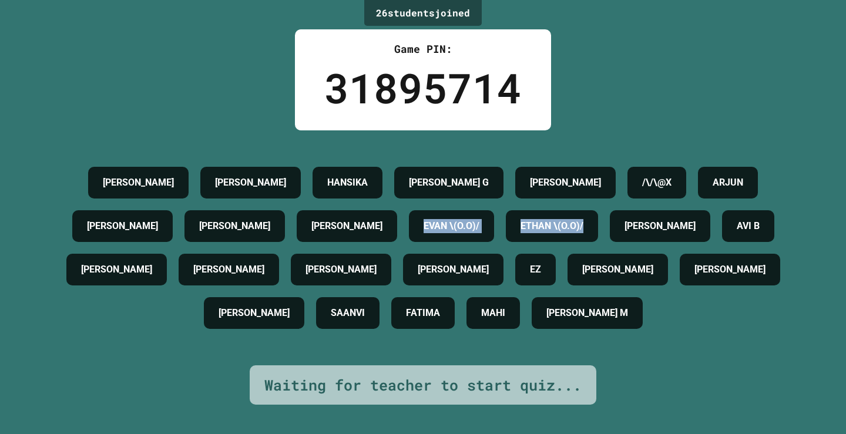
drag, startPoint x: 392, startPoint y: 215, endPoint x: 672, endPoint y: 213, distance: 279.7
click at [672, 213] on div "[PERSON_NAME] [PERSON_NAME] P HANSIKA [PERSON_NAME] G [PERSON_NAME] /\/\@X ARJU…" at bounding box center [422, 248] width 787 height 174
click at [200, 167] on div "[PERSON_NAME]" at bounding box center [250, 183] width 100 height 32
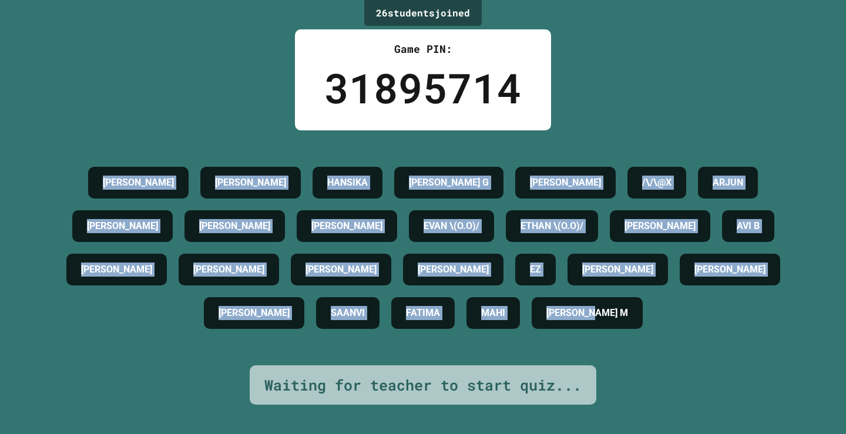
drag, startPoint x: 87, startPoint y: 159, endPoint x: 632, endPoint y: 308, distance: 565.2
click at [759, 317] on div "[PERSON_NAME] [PERSON_NAME] P HANSIKA [PERSON_NAME] G [PERSON_NAME] /\/\@X ARJU…" at bounding box center [422, 248] width 787 height 174
click at [144, 99] on div "26 student s joined Game PIN: 31895714 [PERSON_NAME] [PERSON_NAME] P HANSIKA [P…" at bounding box center [423, 217] width 846 height 434
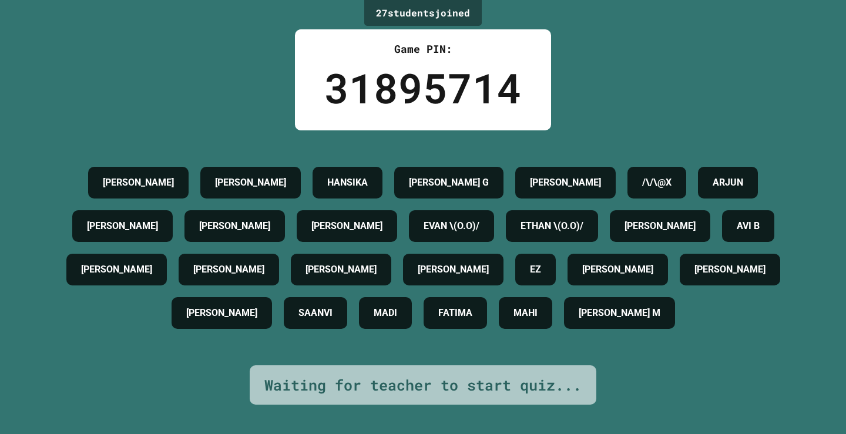
click at [435, 387] on div "Waiting for teacher to start quiz..." at bounding box center [422, 385] width 317 height 22
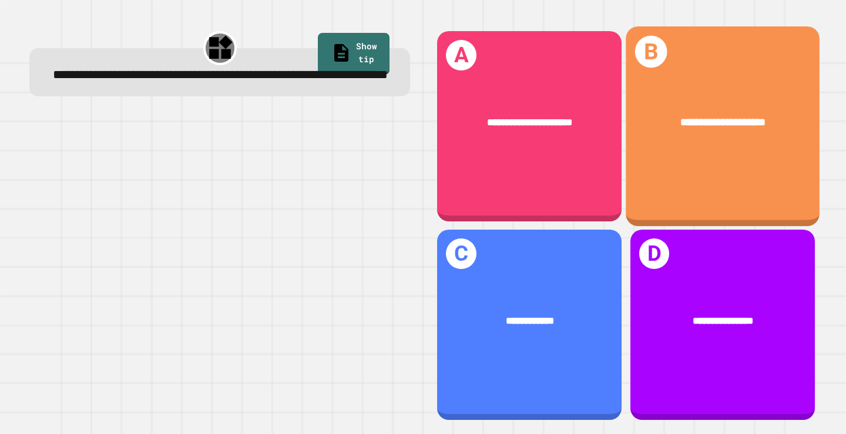
click at [680, 118] on span "**********" at bounding box center [722, 123] width 85 height 11
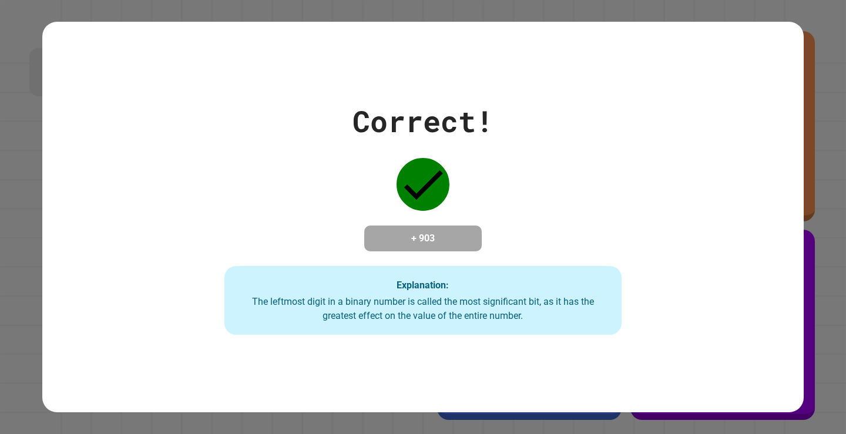
click at [421, 173] on icon at bounding box center [423, 184] width 53 height 53
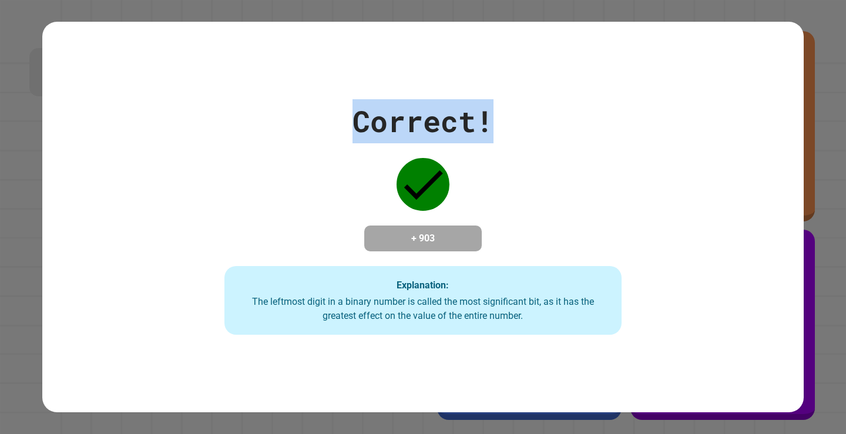
drag, startPoint x: 331, startPoint y: 103, endPoint x: 559, endPoint y: 130, distance: 229.1
click at [557, 125] on div "Correct! + 903 Explanation: The leftmost digit in a binary number is called the…" at bounding box center [423, 217] width 568 height 236
click at [561, 133] on div "Correct! + 903 Explanation: The leftmost digit in a binary number is called the…" at bounding box center [423, 217] width 568 height 236
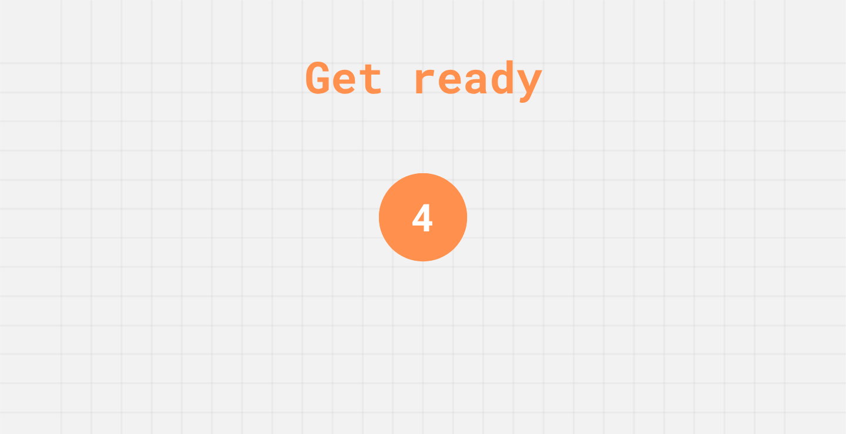
drag, startPoint x: 628, startPoint y: 77, endPoint x: 263, endPoint y: 85, distance: 365.0
click at [263, 85] on div "Get ready 4" at bounding box center [423, 217] width 846 height 434
click at [260, 133] on div "Get ready 3" at bounding box center [423, 217] width 846 height 434
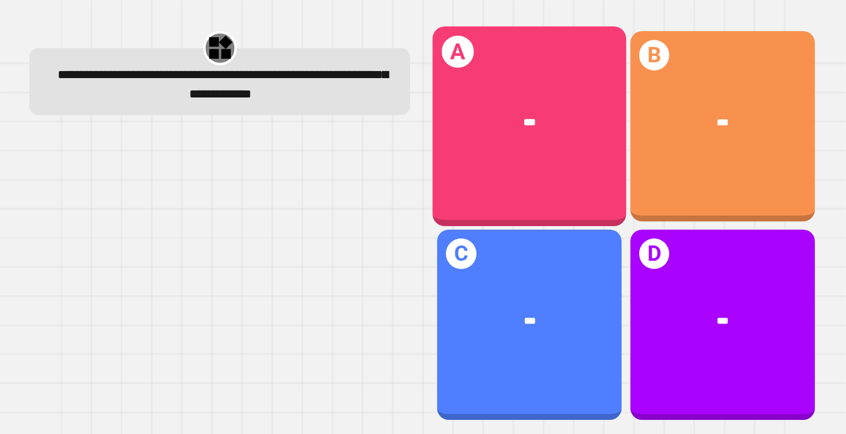
click at [495, 110] on div "***" at bounding box center [530, 123] width 194 height 58
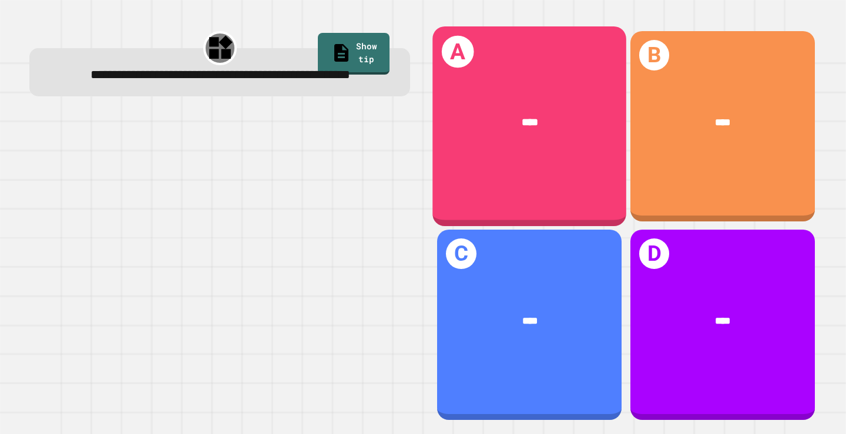
click at [520, 136] on div "****" at bounding box center [530, 123] width 194 height 58
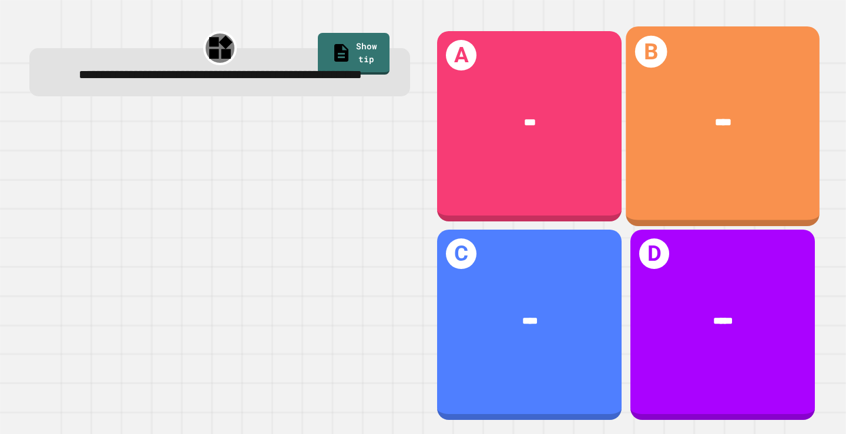
click at [695, 133] on div "****" at bounding box center [723, 123] width 194 height 58
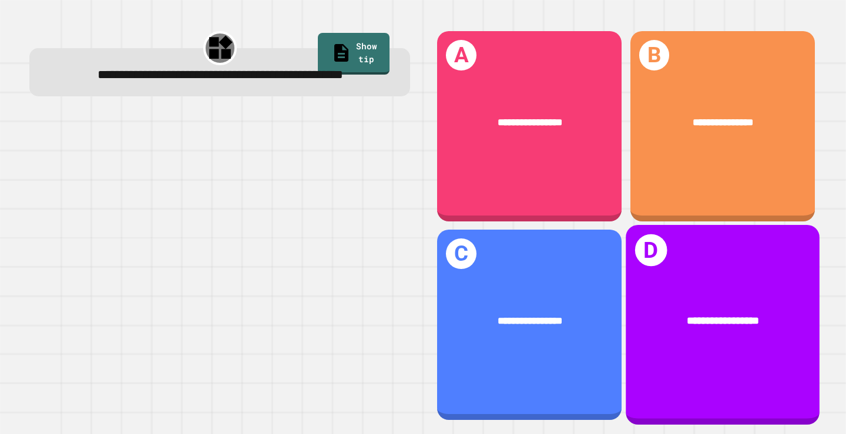
click at [727, 323] on div "**********" at bounding box center [723, 322] width 194 height 58
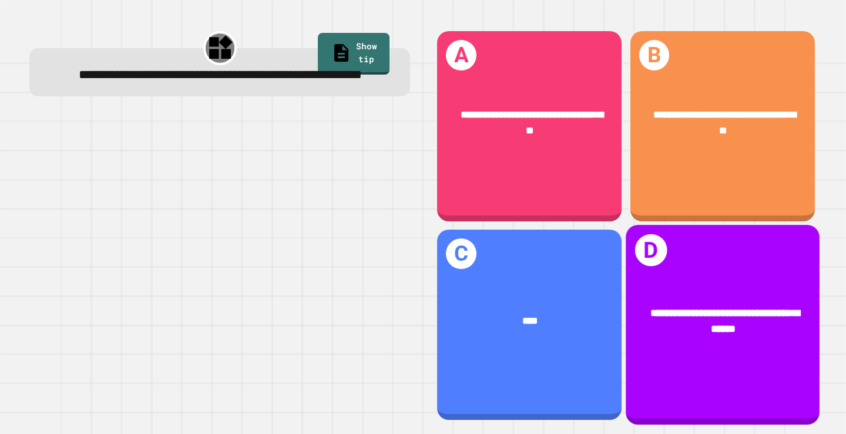
click at [707, 320] on span "**********" at bounding box center [725, 321] width 150 height 27
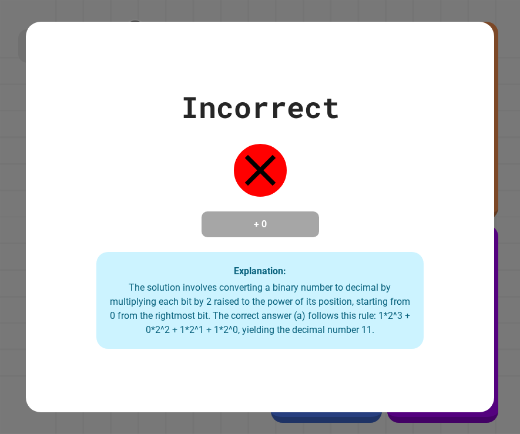
click at [263, 158] on icon at bounding box center [260, 170] width 53 height 53
click at [252, 177] on icon at bounding box center [260, 170] width 53 height 53
click at [249, 217] on h4 "+ 0" at bounding box center [260, 224] width 94 height 14
drag, startPoint x: 272, startPoint y: 157, endPoint x: 256, endPoint y: 135, distance: 27.4
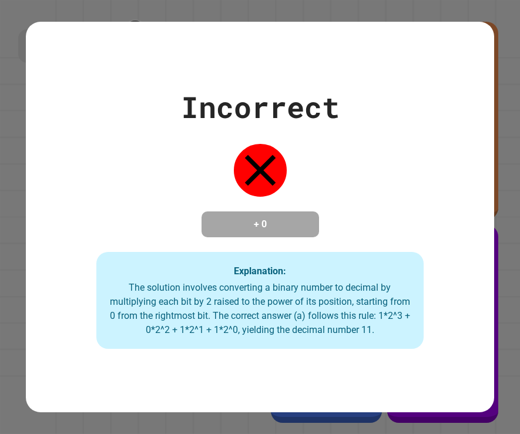
click at [268, 144] on icon at bounding box center [260, 170] width 53 height 53
drag, startPoint x: 232, startPoint y: 133, endPoint x: 303, endPoint y: 182, distance: 86.4
click at [303, 182] on div "Incorrect + 0 Explanation: The solution involves converting a binary number to …" at bounding box center [260, 217] width 468 height 264
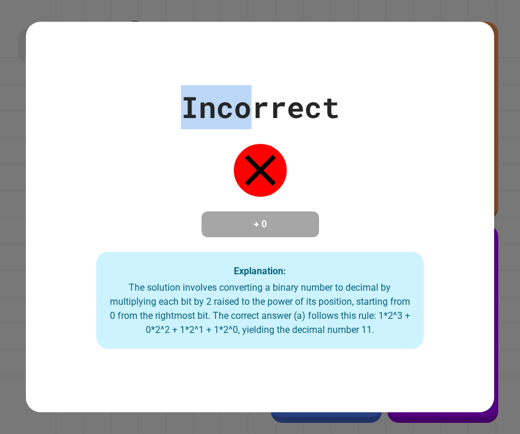
drag, startPoint x: 156, startPoint y: 99, endPoint x: 243, endPoint y: 90, distance: 87.4
click at [243, 90] on div "Incorrect + 0 Explanation: The solution involves converting a binary number to …" at bounding box center [260, 217] width 468 height 264
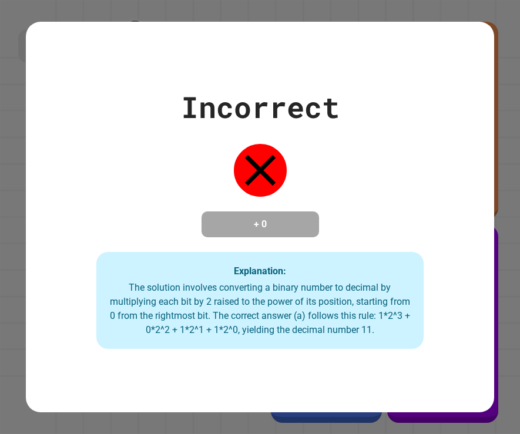
click at [294, 93] on div "Incorrect" at bounding box center [260, 107] width 159 height 44
click at [295, 100] on div "Incorrect" at bounding box center [260, 107] width 159 height 44
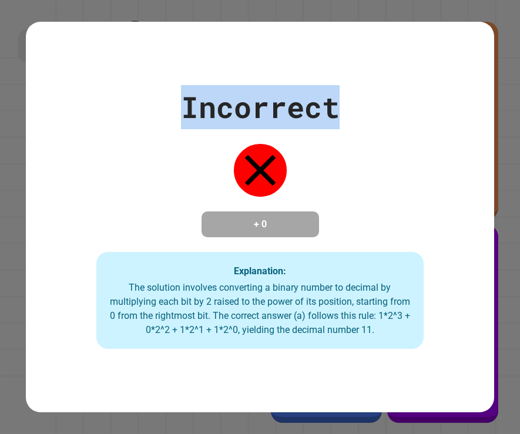
click at [295, 100] on div "Incorrect" at bounding box center [260, 107] width 159 height 44
click at [304, 103] on div "Incorrect" at bounding box center [260, 107] width 159 height 44
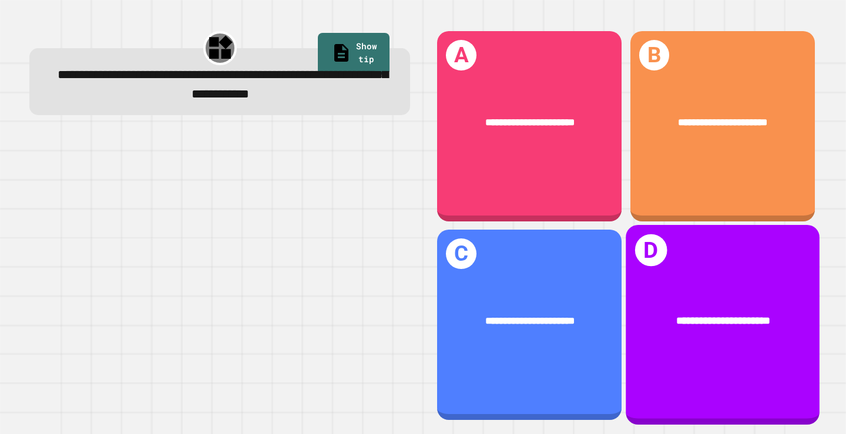
click at [757, 368] on div "**********" at bounding box center [723, 325] width 194 height 200
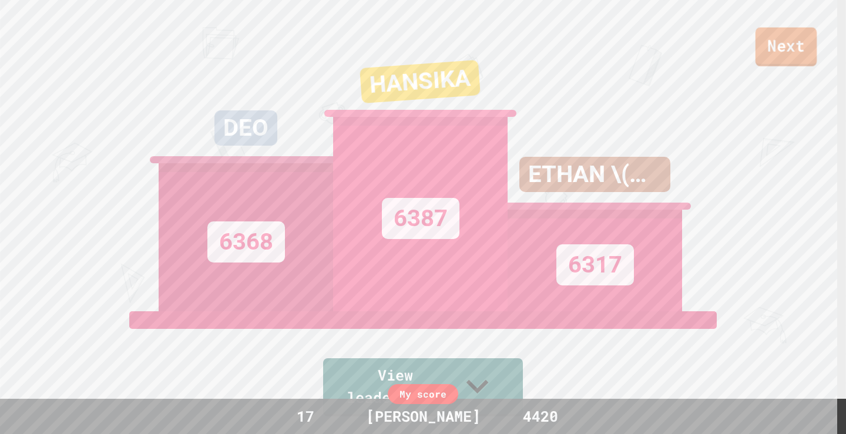
click at [792, 59] on link "Next" at bounding box center [786, 47] width 61 height 39
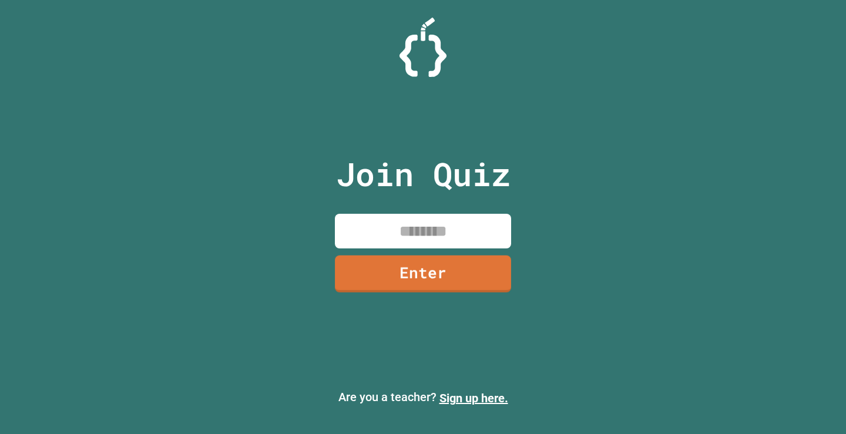
click at [457, 210] on div "Join Quiz Enter" at bounding box center [423, 216] width 198 height 375
click at [456, 212] on div "Join Quiz Enter" at bounding box center [423, 216] width 198 height 375
click at [454, 240] on input at bounding box center [423, 231] width 176 height 35
